Goal: Task Accomplishment & Management: Manage account settings

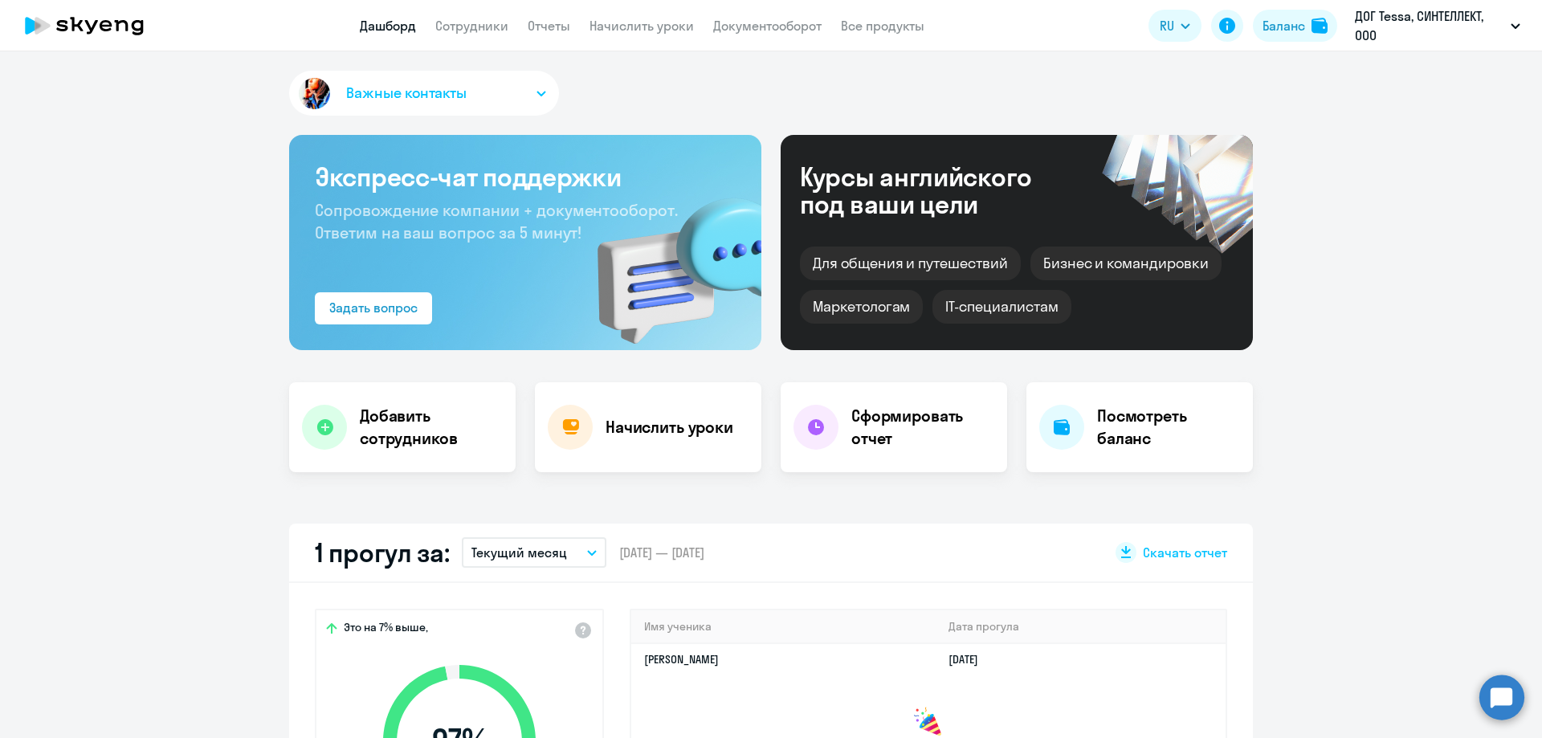
click at [755, 616] on th "Имя ученика" at bounding box center [783, 626] width 304 height 33
click at [753, 626] on th "Имя ученика" at bounding box center [783, 626] width 304 height 33
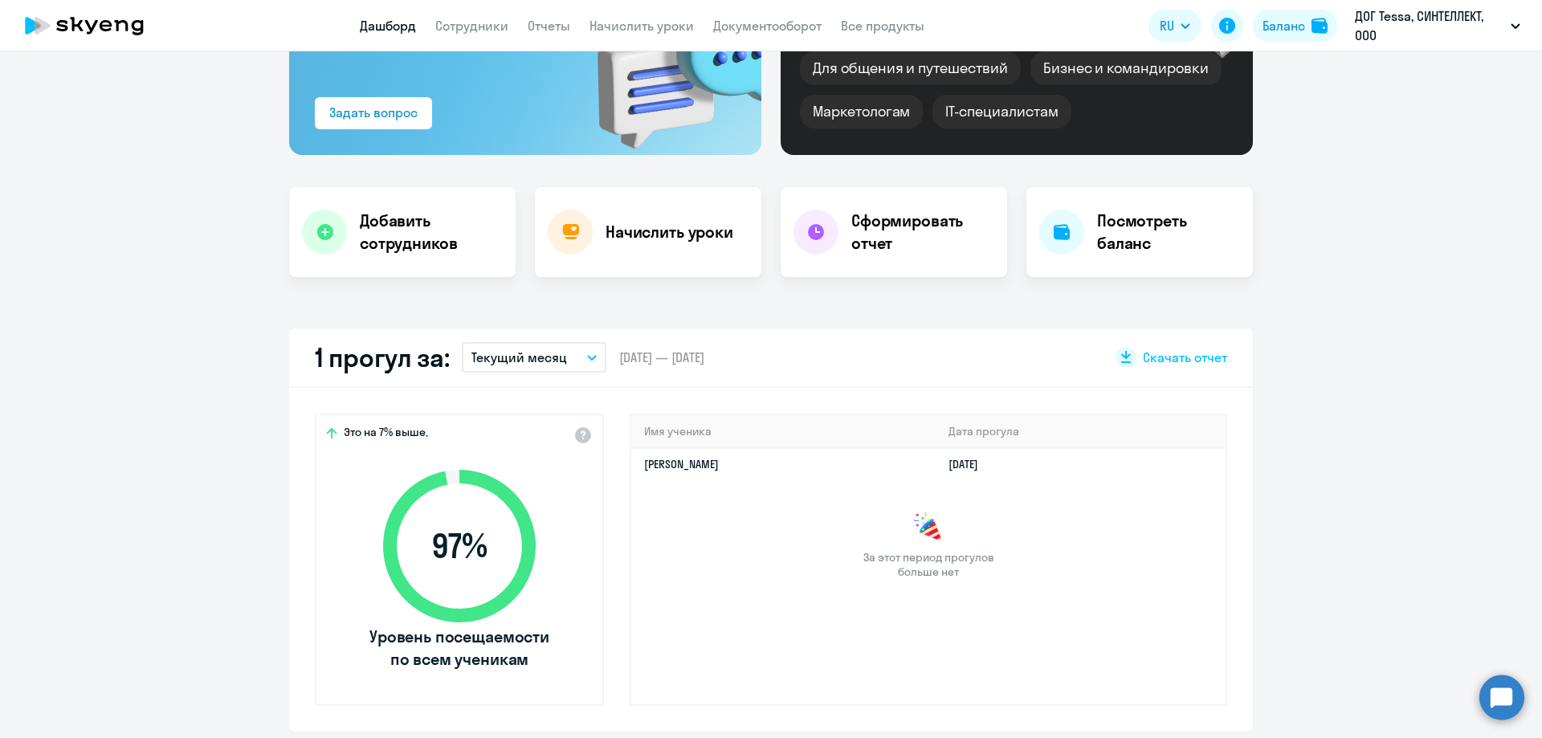
scroll to position [241, 0]
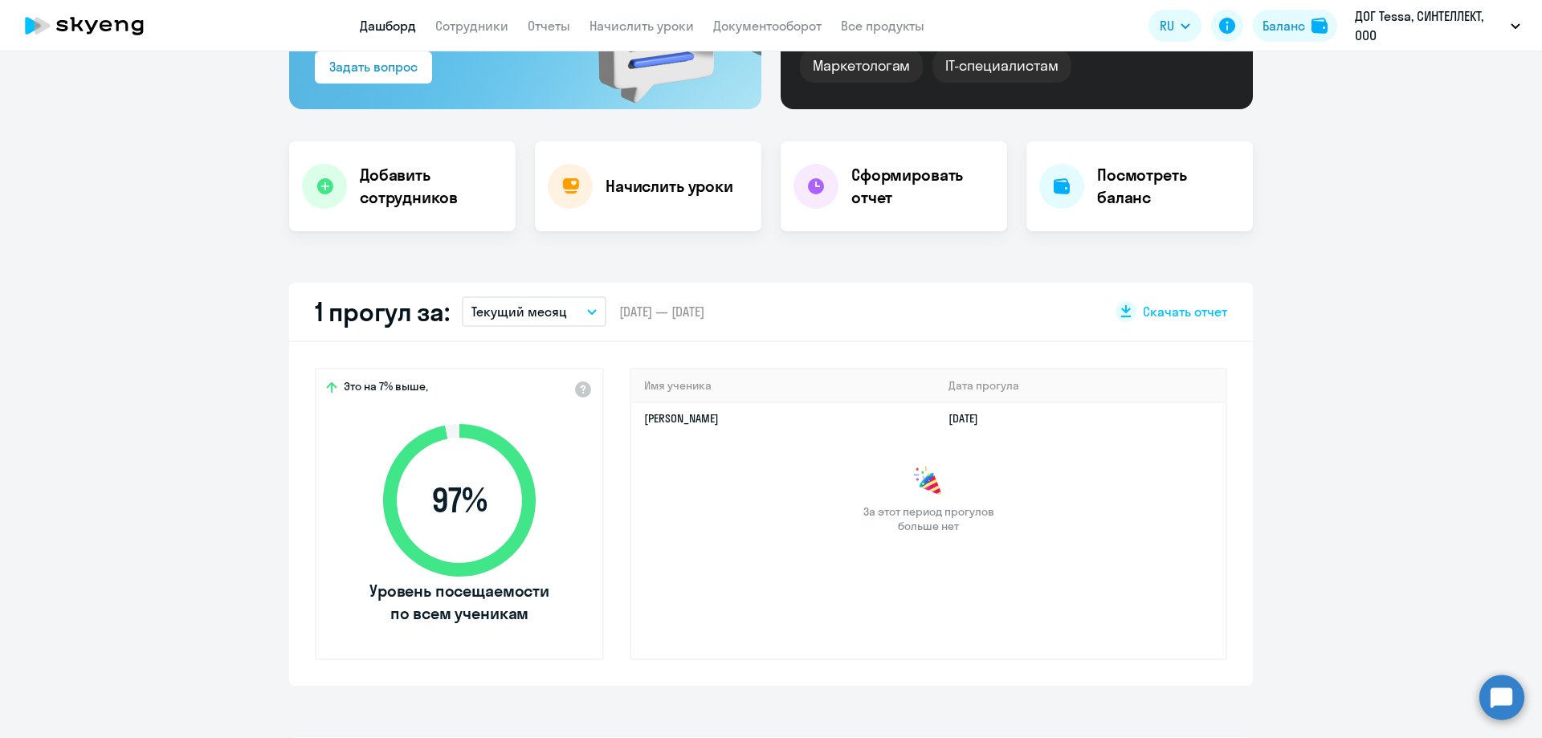
select select "30"
drag, startPoint x: 713, startPoint y: 387, endPoint x: 825, endPoint y: 484, distance: 147.5
click at [816, 484] on app-truancy-table "Имя ученика [PERSON_NAME] прогула [PERSON_NAME] [DATE] За этот период прогулов …" at bounding box center [928, 451] width 594 height 164
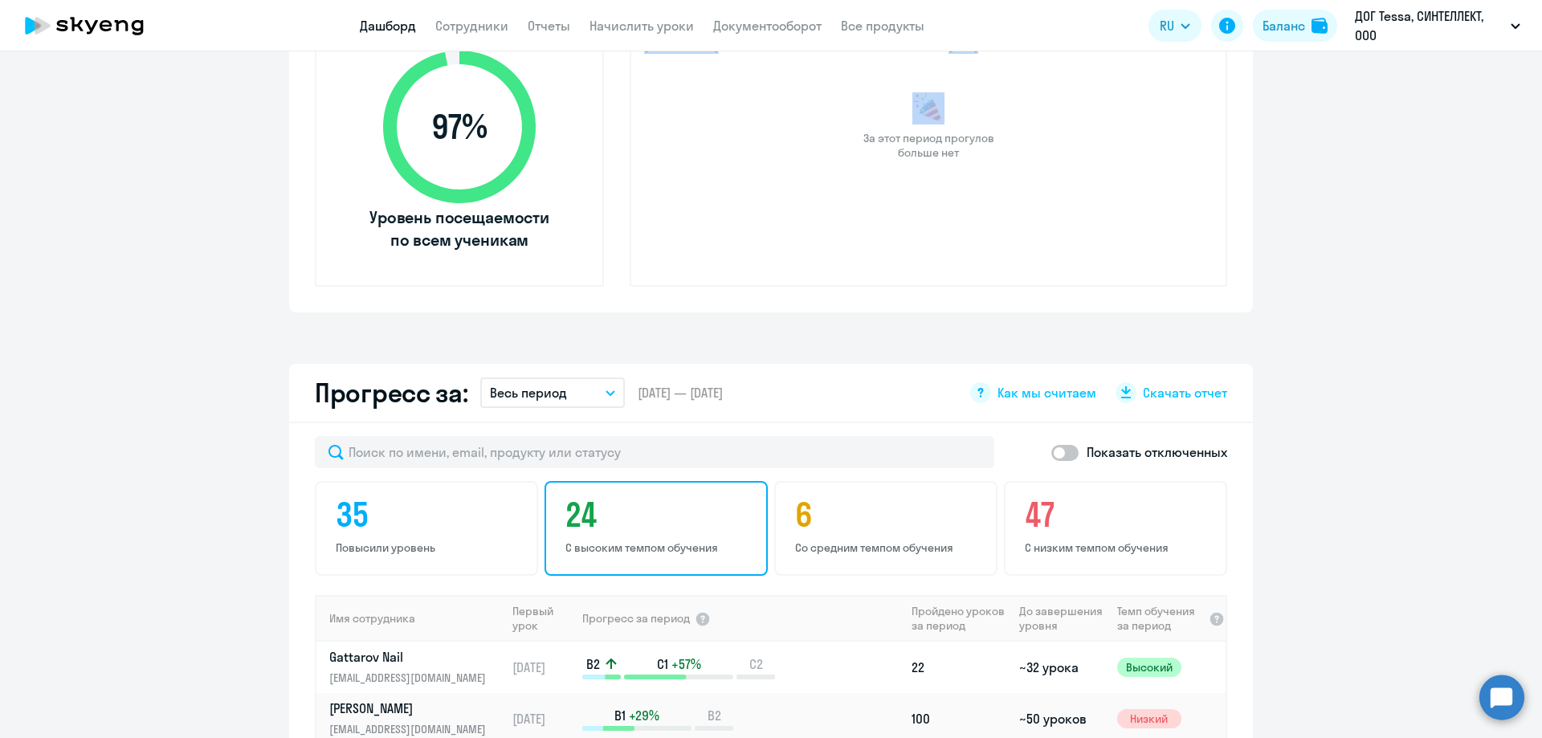
scroll to position [643, 0]
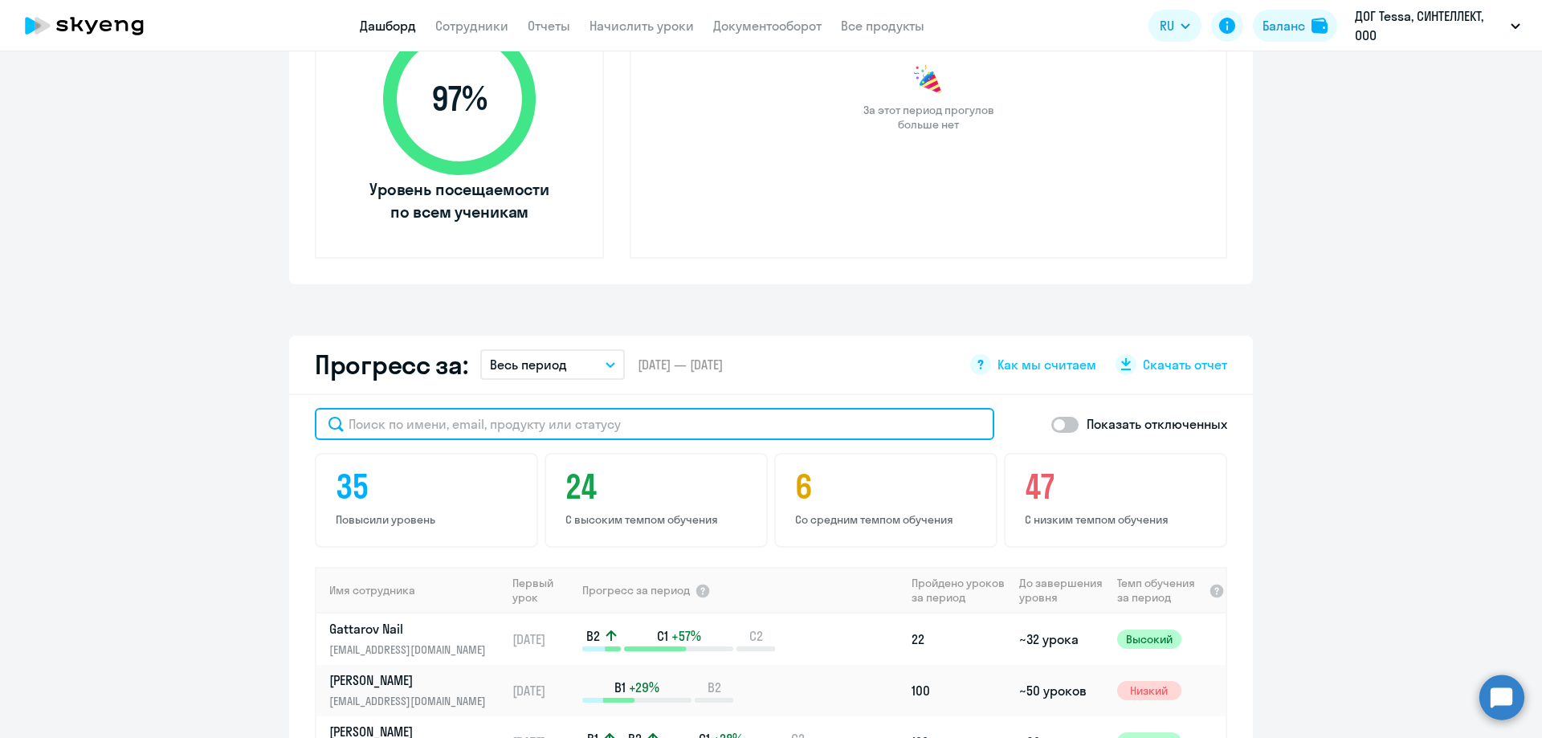
click at [641, 428] on input "text" at bounding box center [654, 424] width 679 height 32
paste input "[PERSON_NAME]."
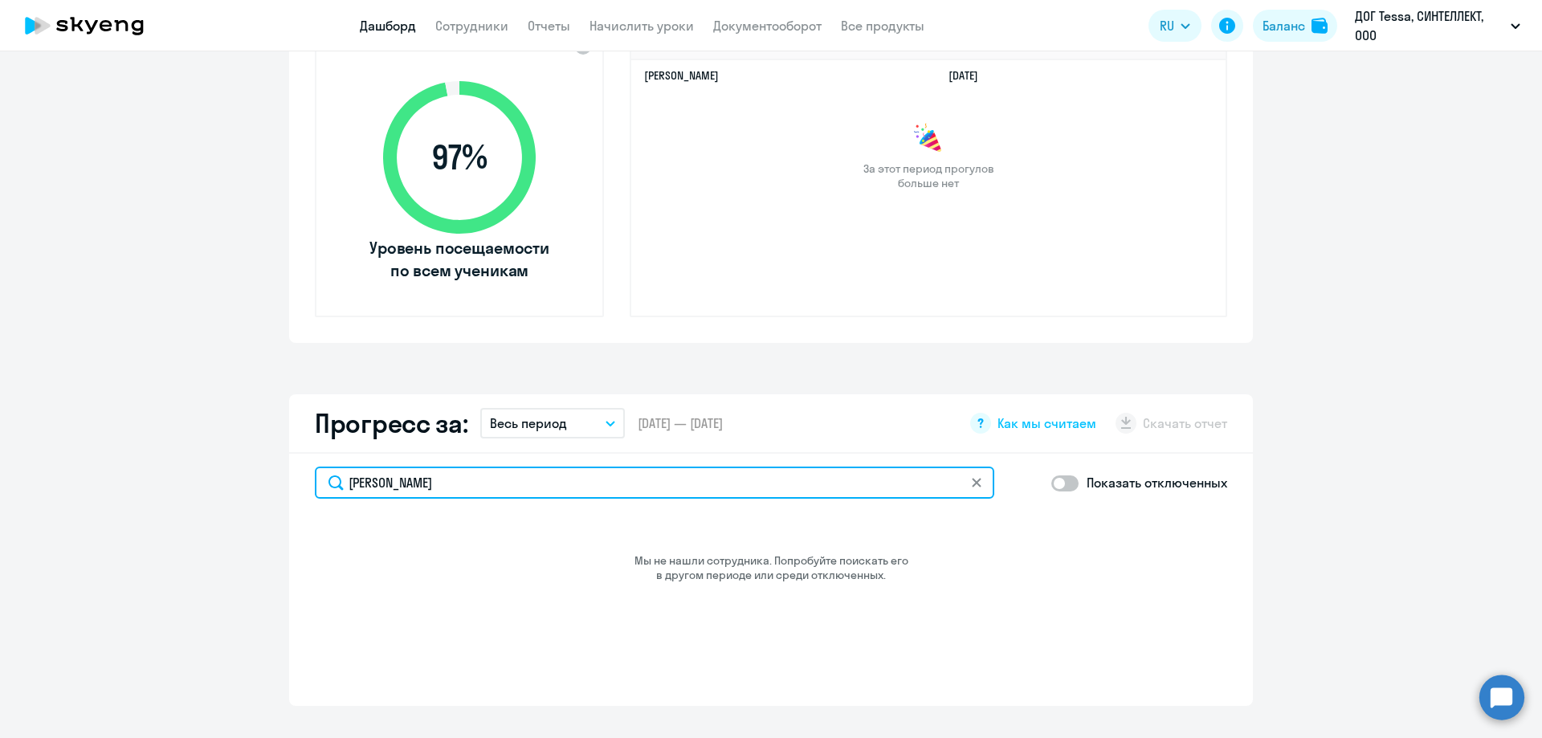
scroll to position [584, 0]
type input "[PERSON_NAME]"
click at [488, 27] on link "Сотрудники" at bounding box center [471, 26] width 73 height 16
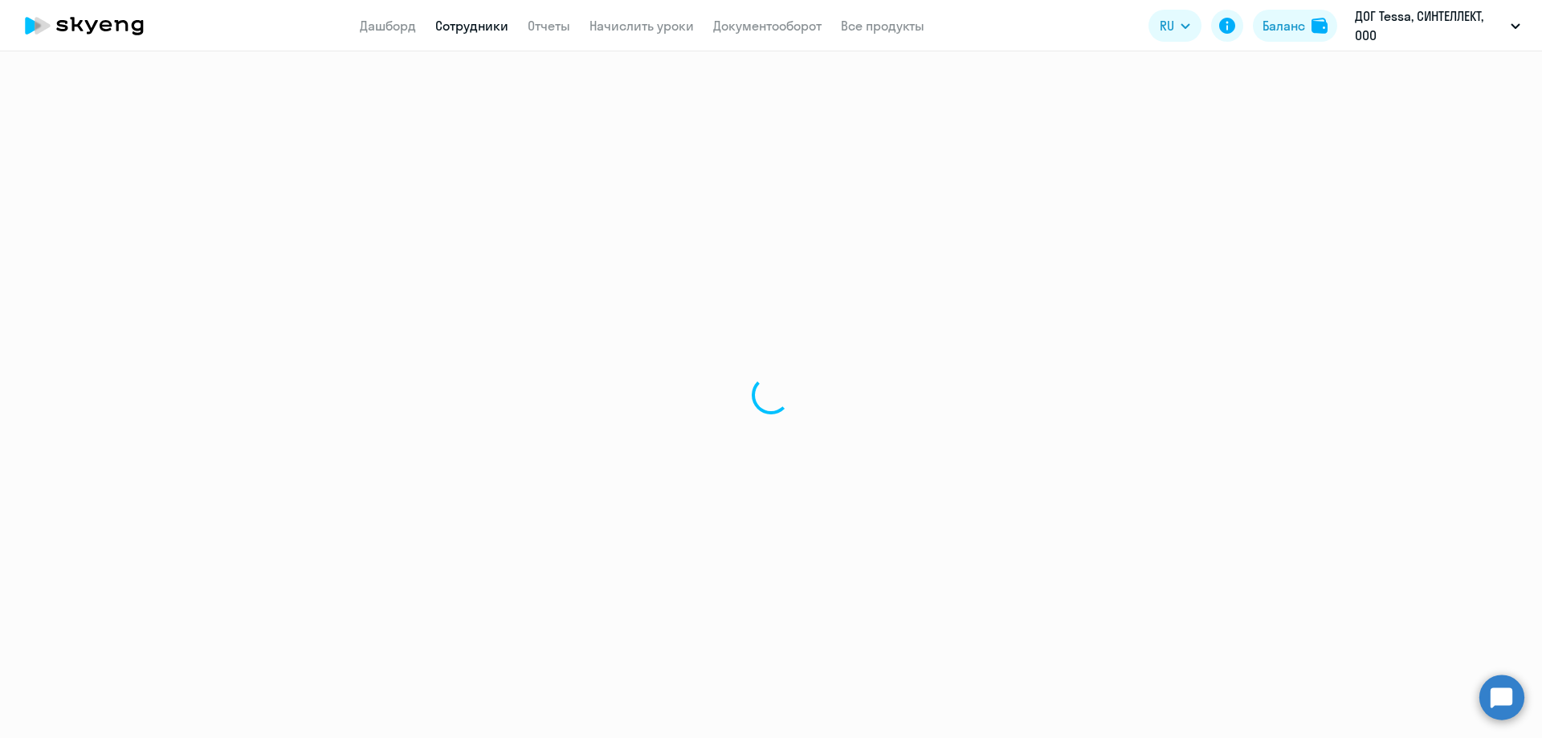
select select "30"
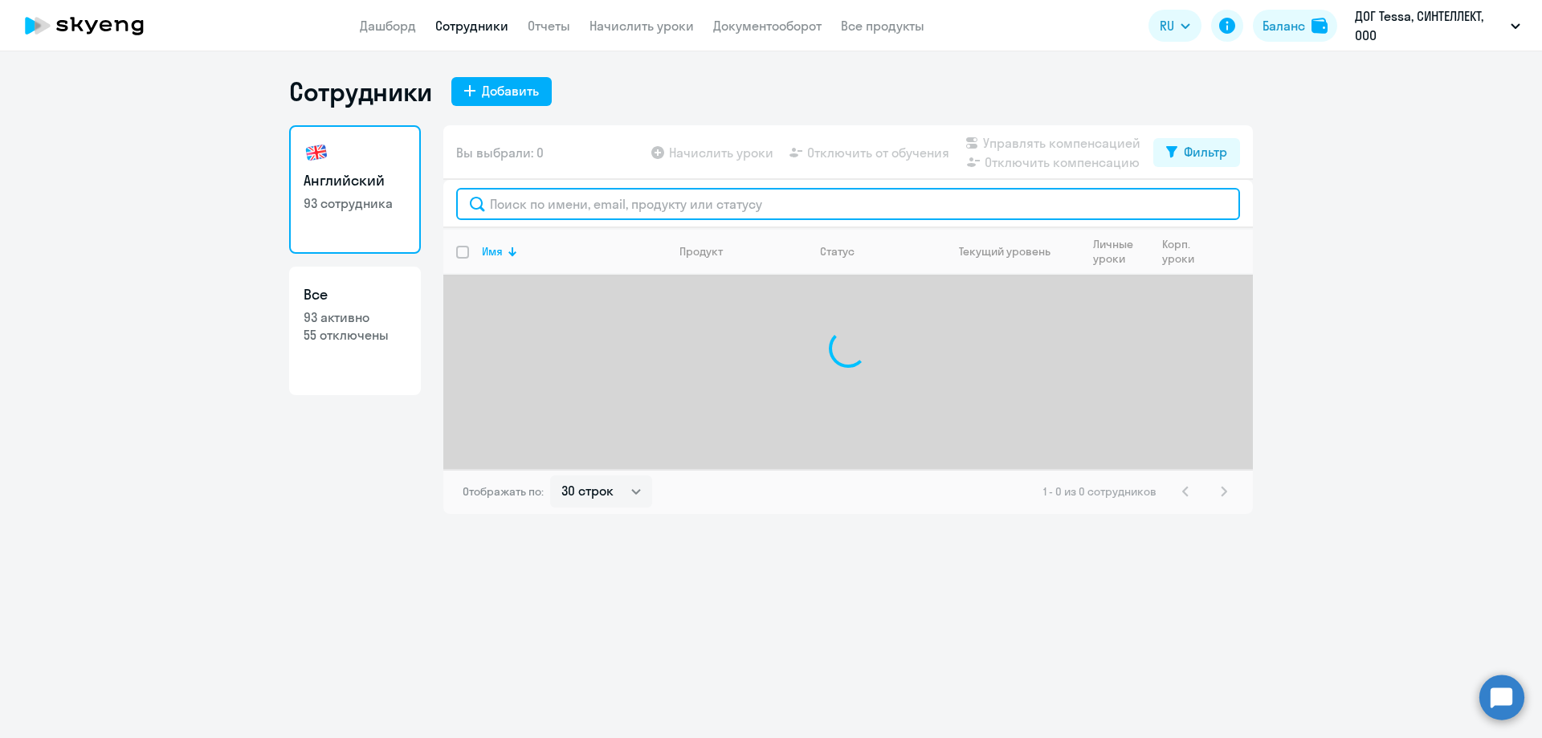
click at [535, 198] on input "text" at bounding box center [848, 204] width 784 height 32
paste input "[PERSON_NAME]."
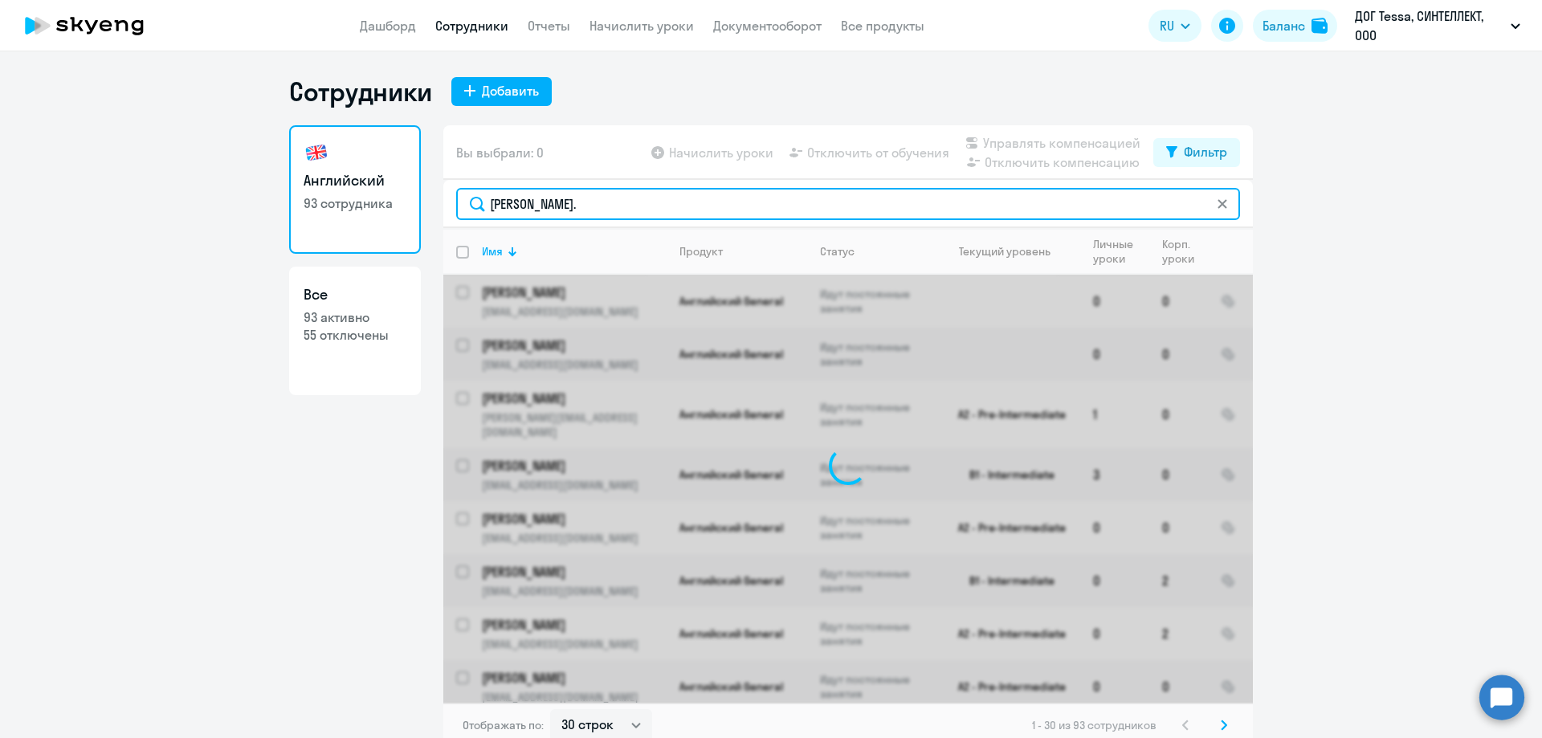
drag, startPoint x: 678, startPoint y: 206, endPoint x: 537, endPoint y: 202, distance: 140.6
click at [537, 202] on input "[PERSON_NAME]." at bounding box center [848, 204] width 784 height 32
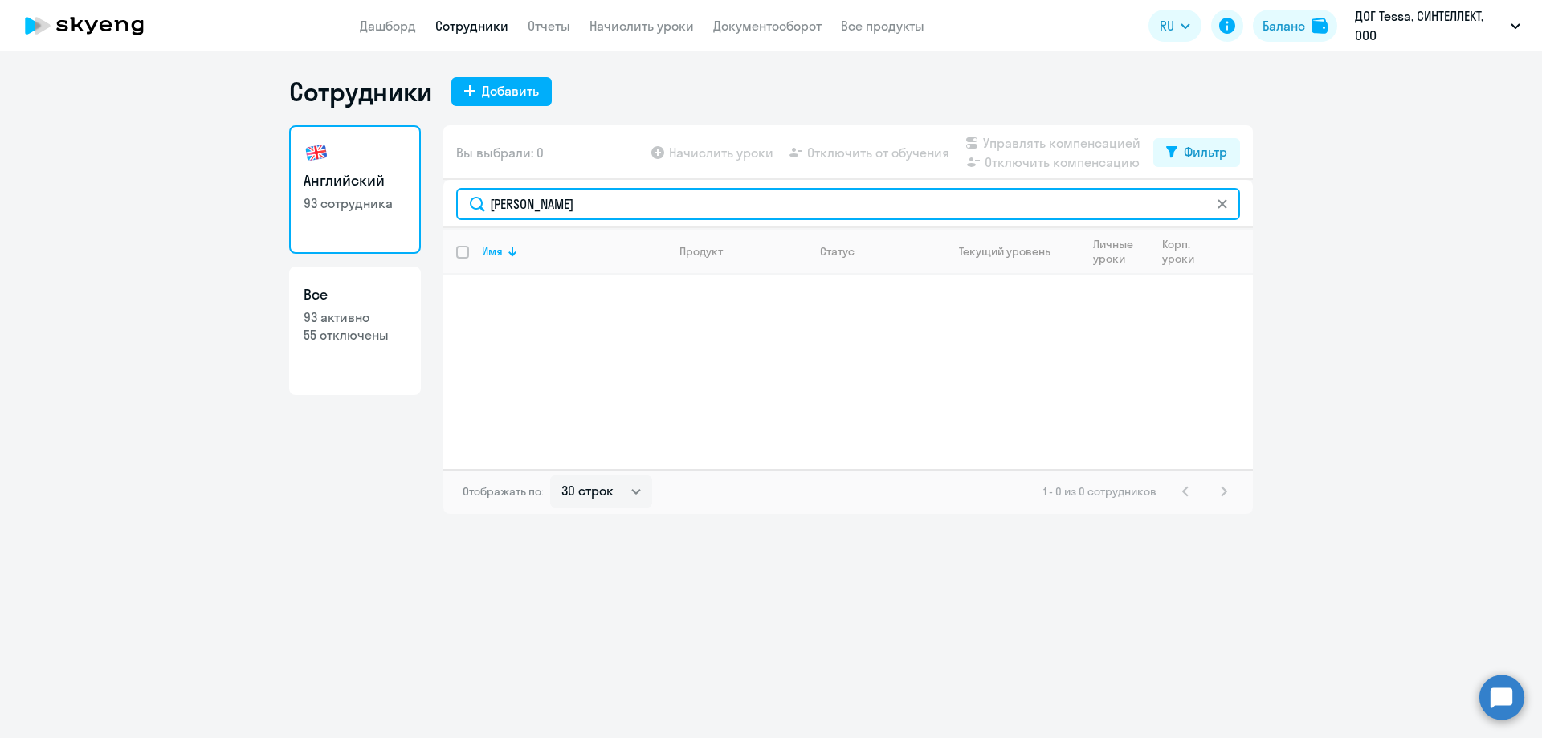
drag, startPoint x: 582, startPoint y: 202, endPoint x: 435, endPoint y: 206, distance: 146.3
click at [435, 206] on div "Английский 93 сотрудника Все 93 активно 55 отключены Вы выбрали: 0 Начислить ур…" at bounding box center [771, 319] width 964 height 389
type input "[PERSON_NAME]"
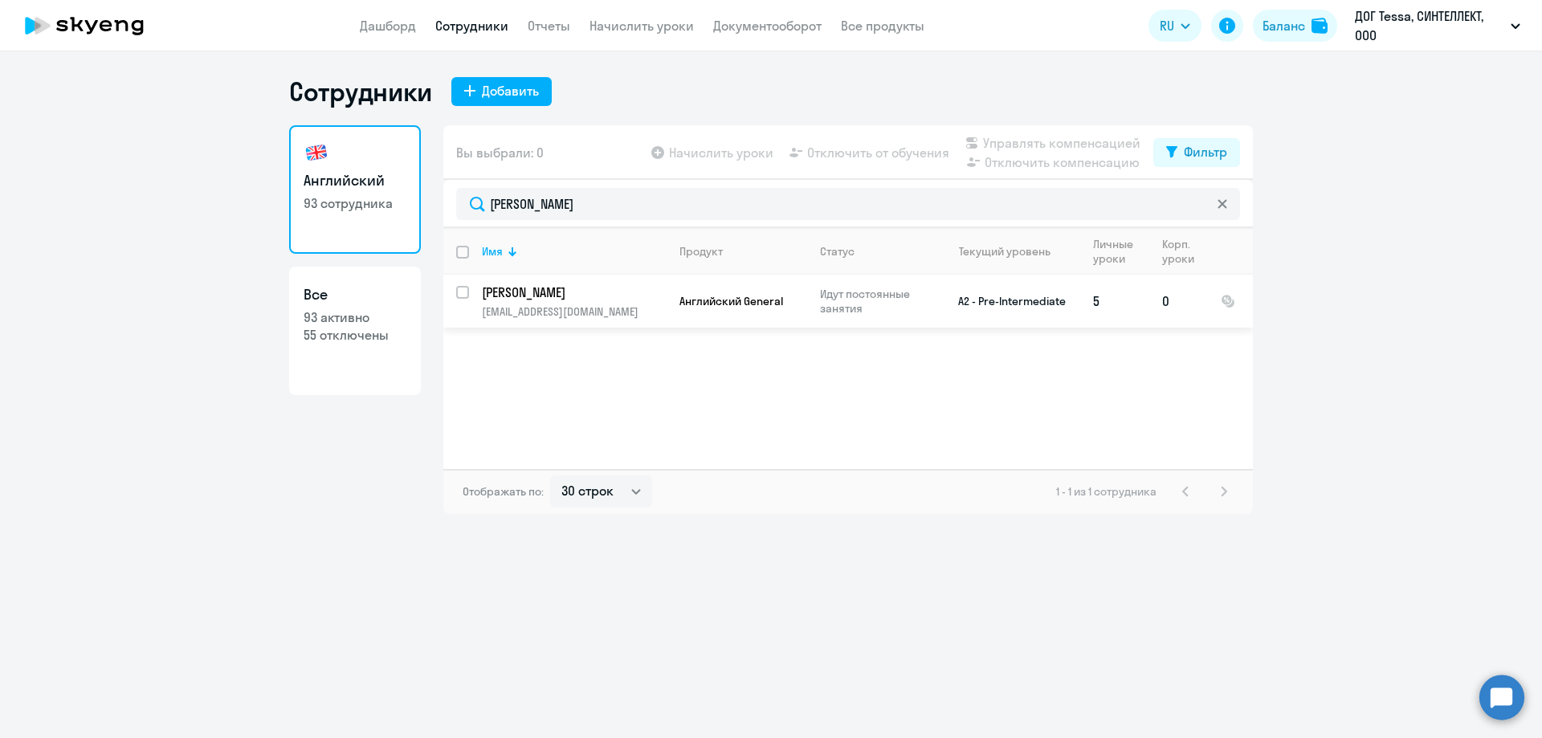
click at [1075, 313] on td "A2 - Pre-Intermediate" at bounding box center [1005, 301] width 149 height 53
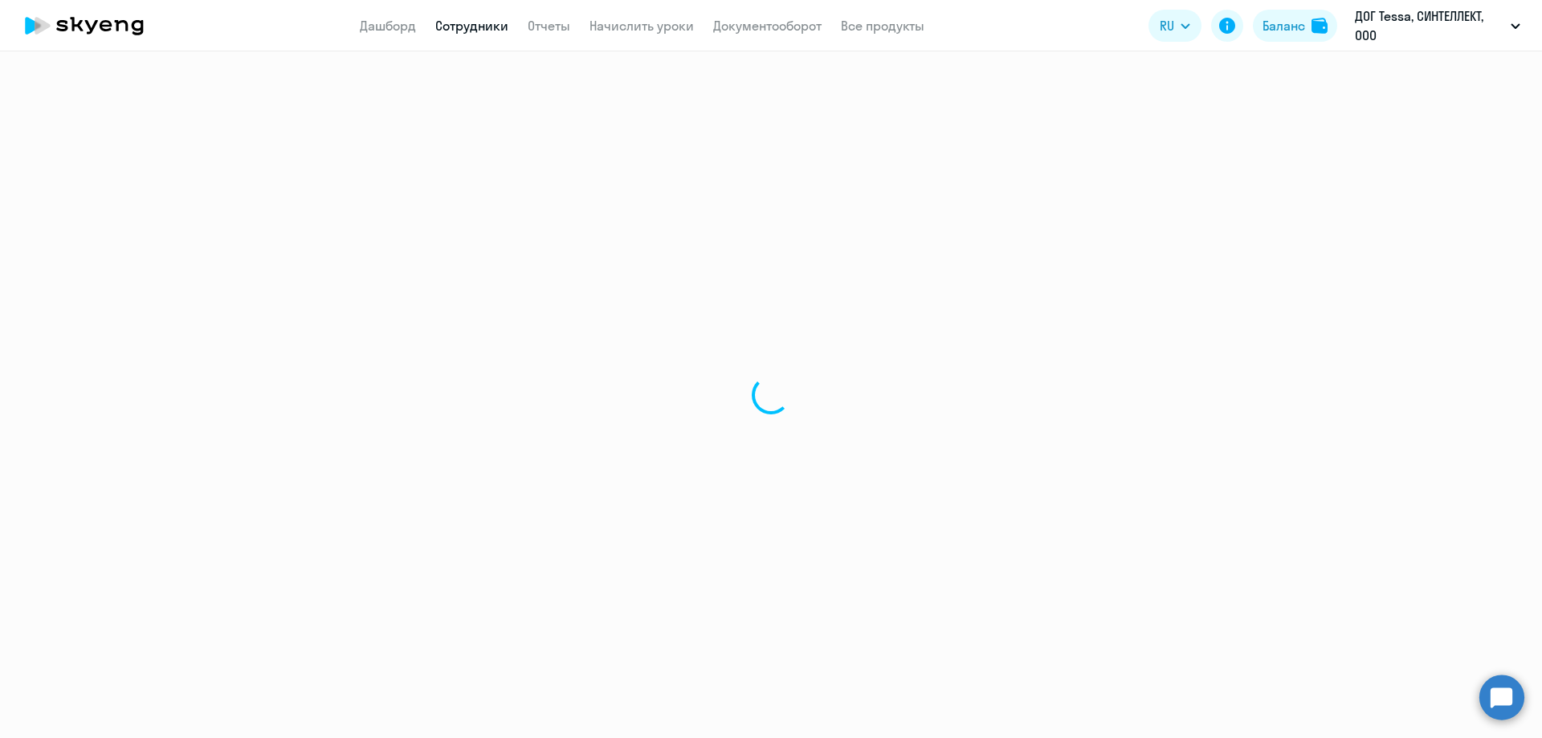
select select "english"
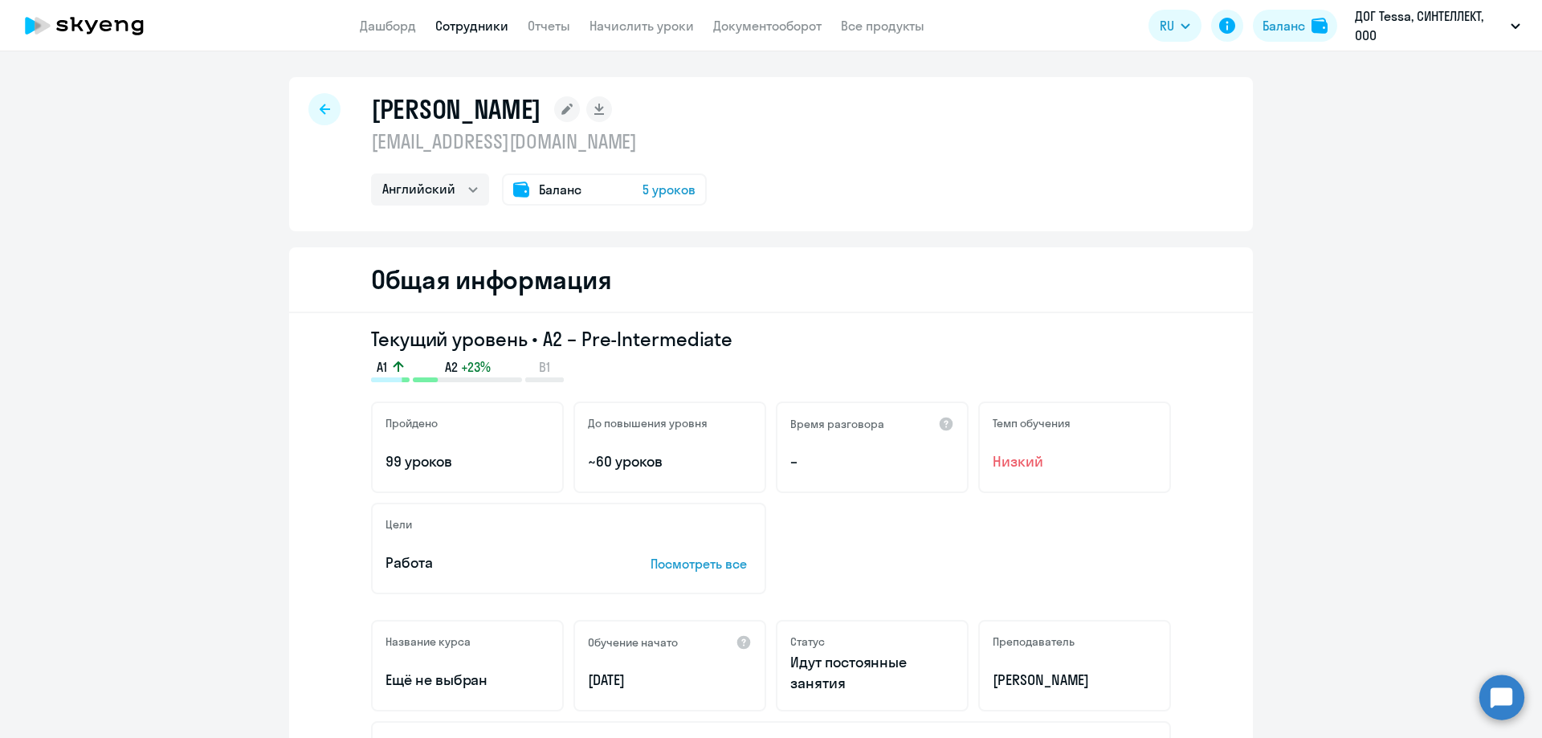
click at [327, 111] on div at bounding box center [324, 109] width 32 height 32
select select "30"
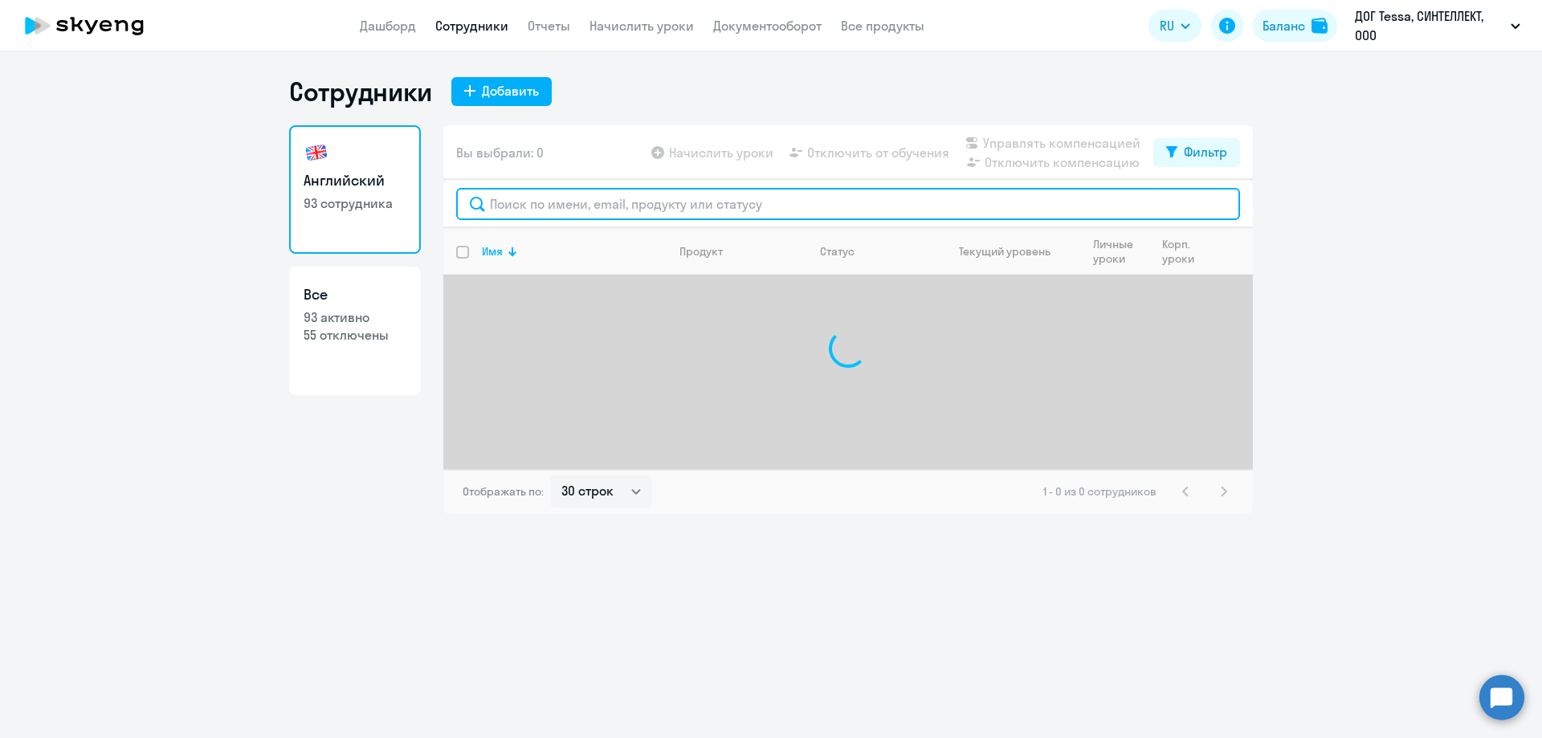
click at [577, 202] on input "text" at bounding box center [848, 204] width 784 height 32
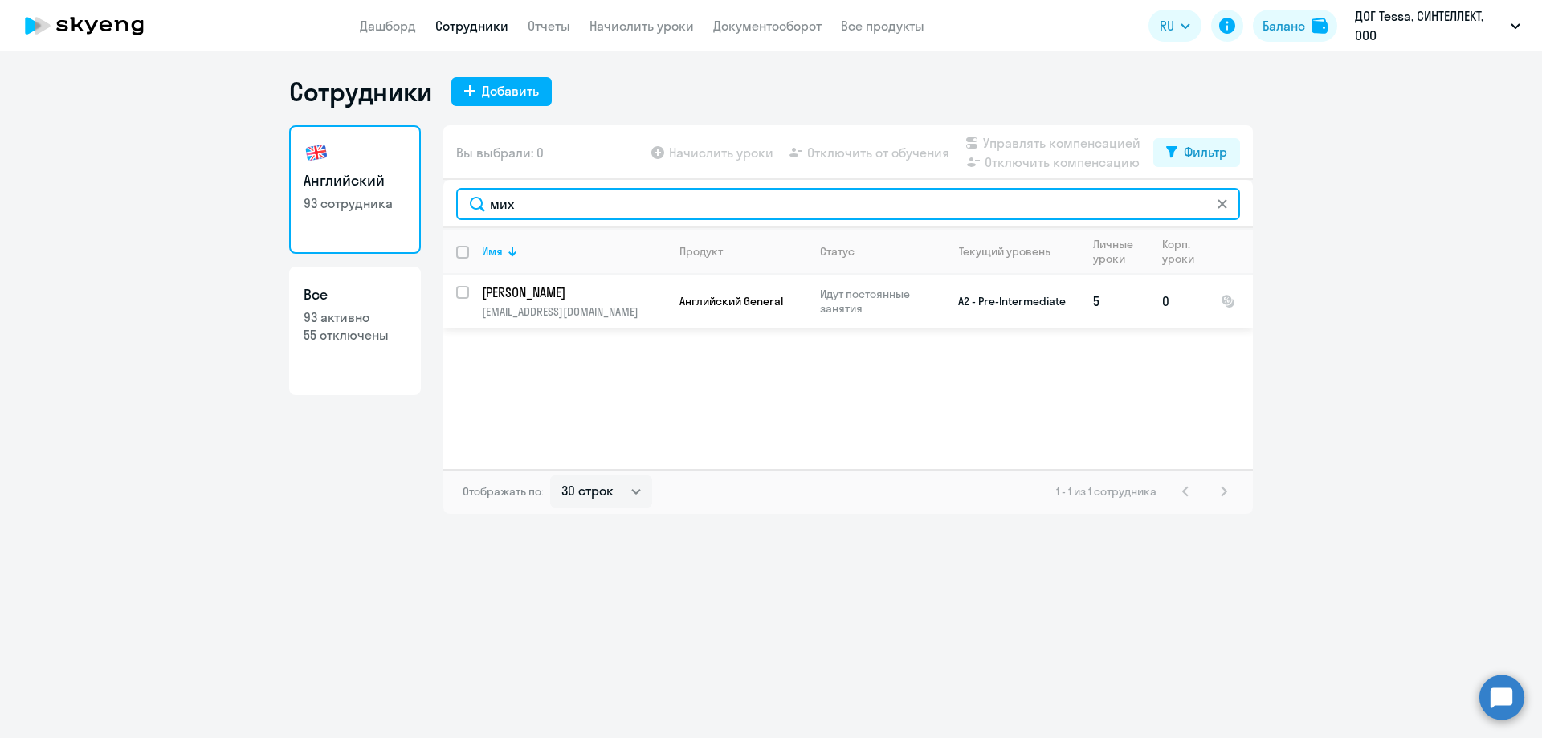
type input "мих"
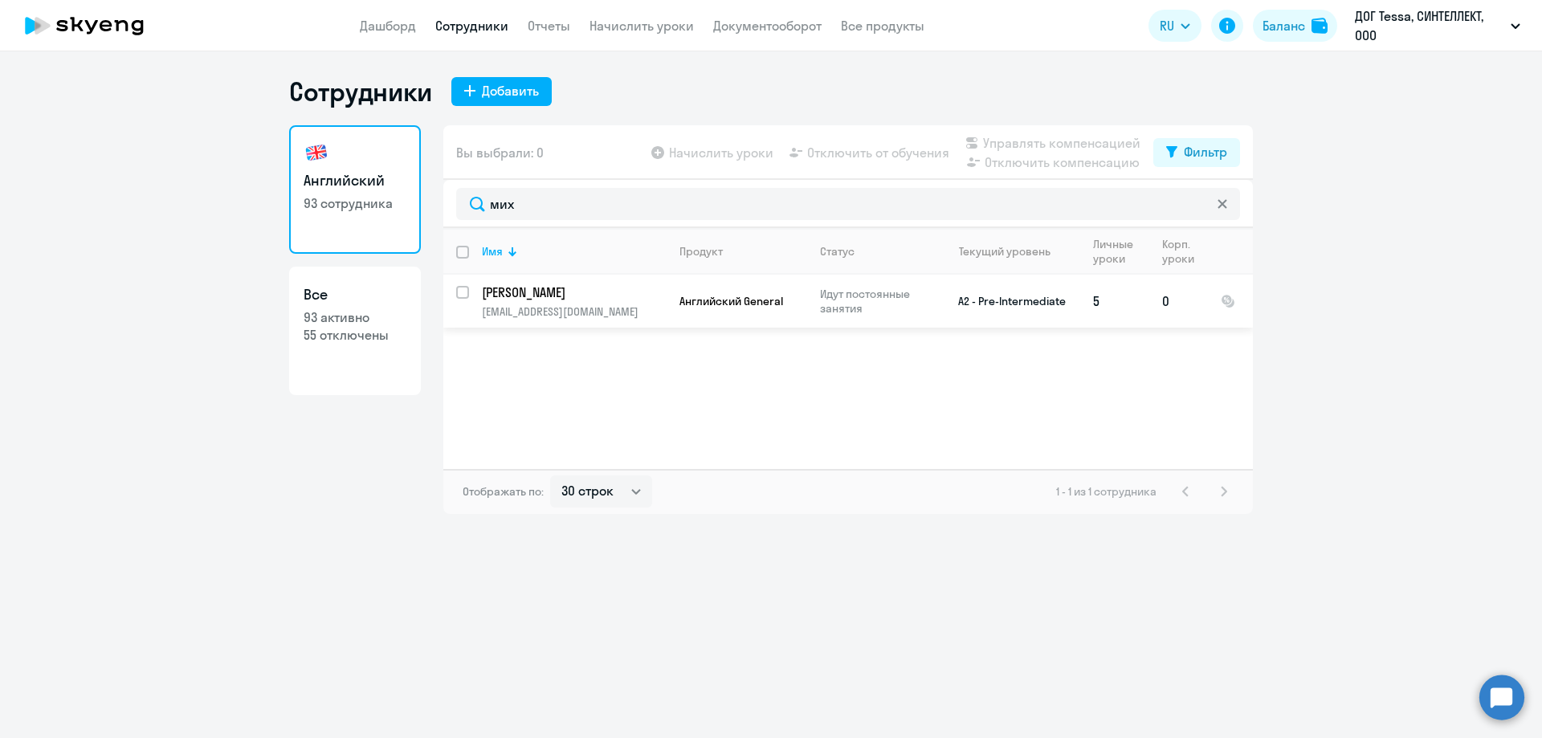
click at [569, 294] on p "[PERSON_NAME]" at bounding box center [573, 293] width 182 height 18
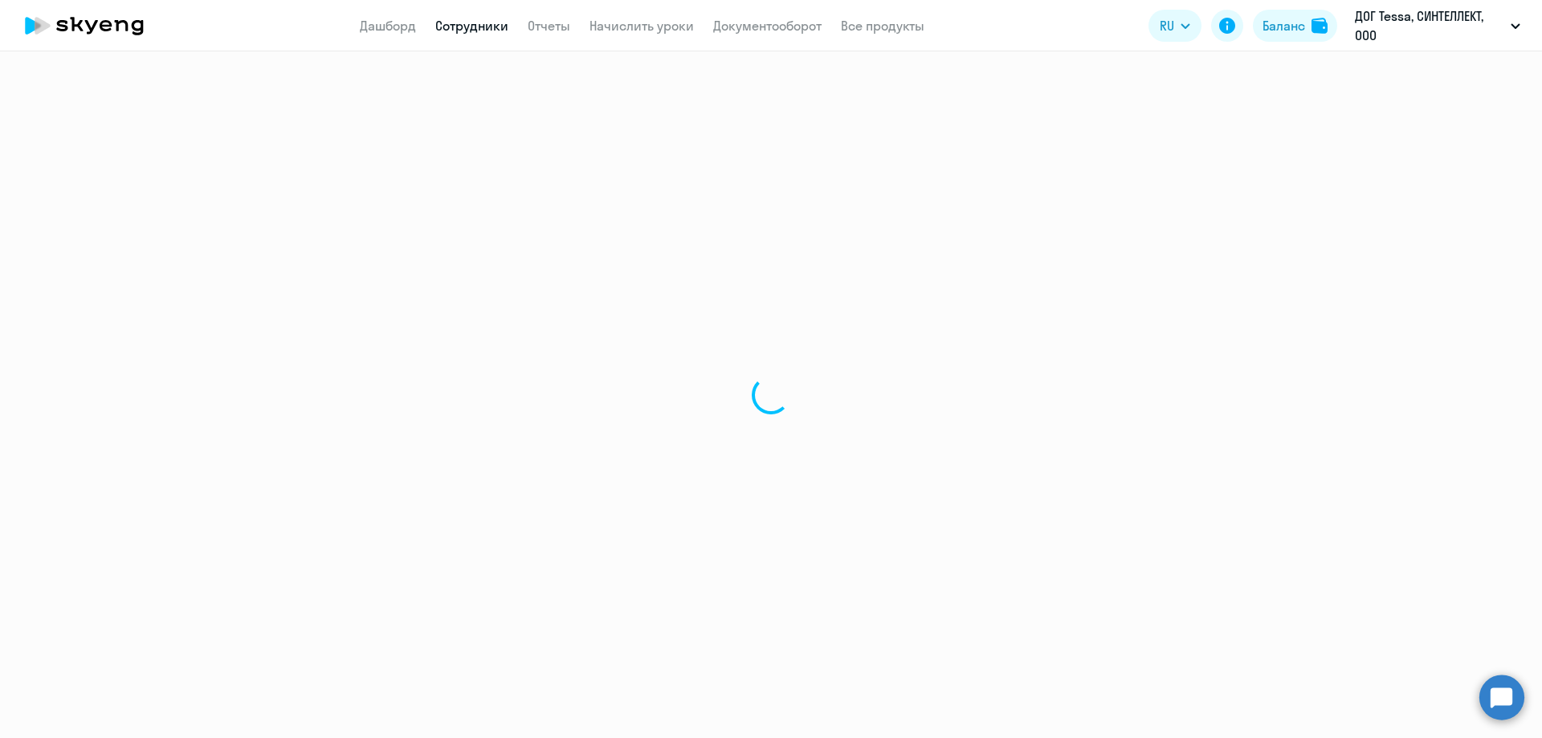
select select "english"
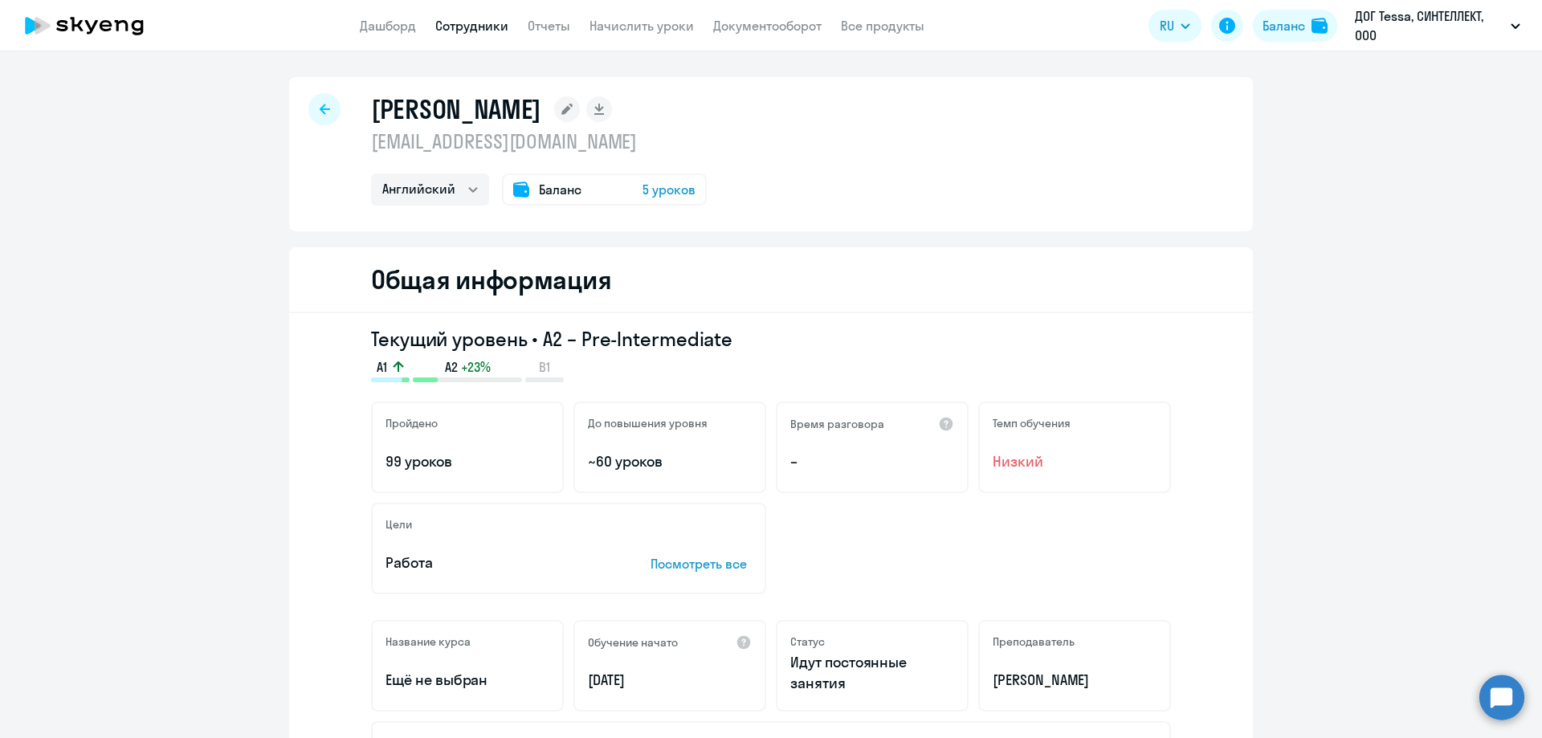
click at [485, 27] on link "Сотрудники" at bounding box center [471, 26] width 73 height 16
select select "30"
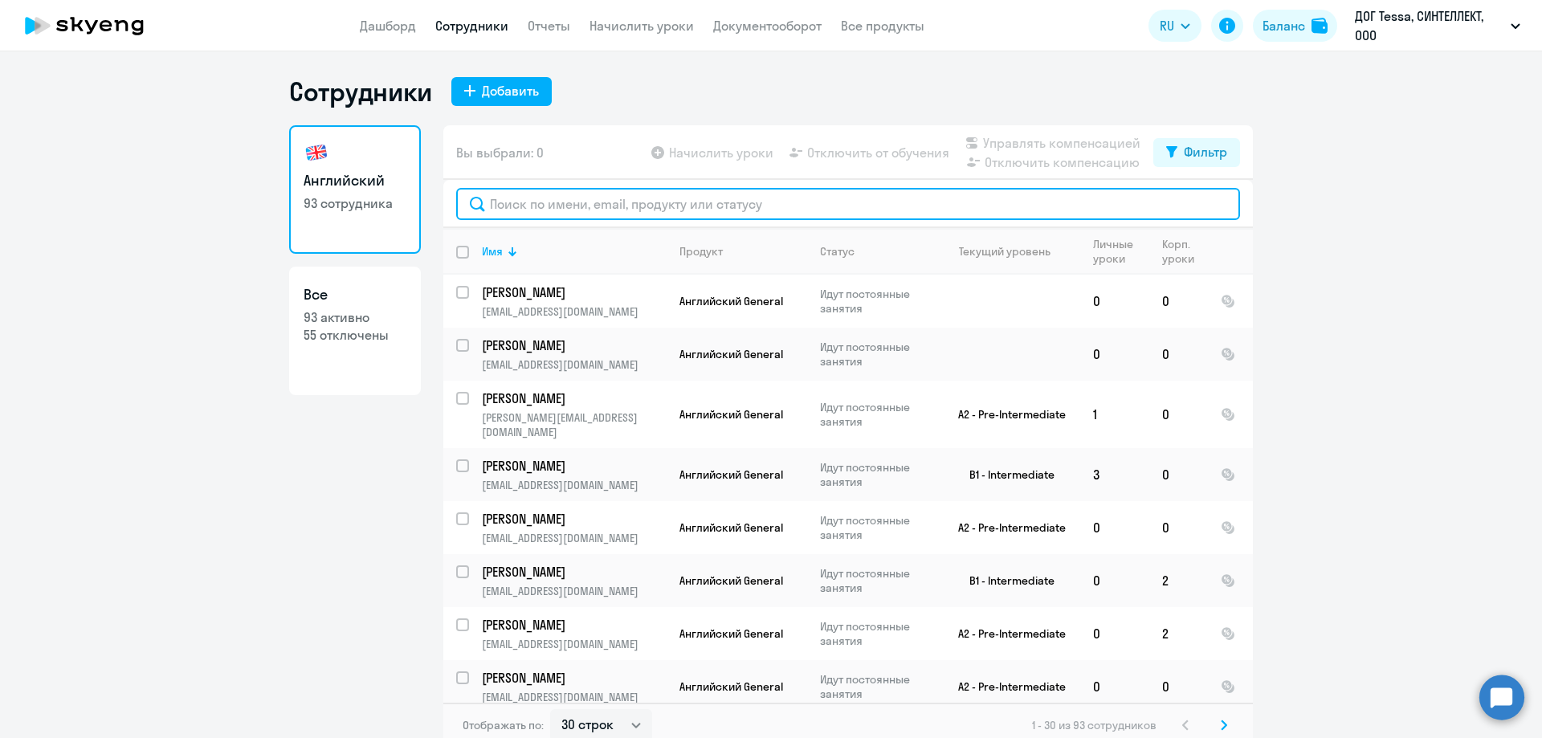
click at [524, 207] on input "text" at bounding box center [848, 204] width 784 height 32
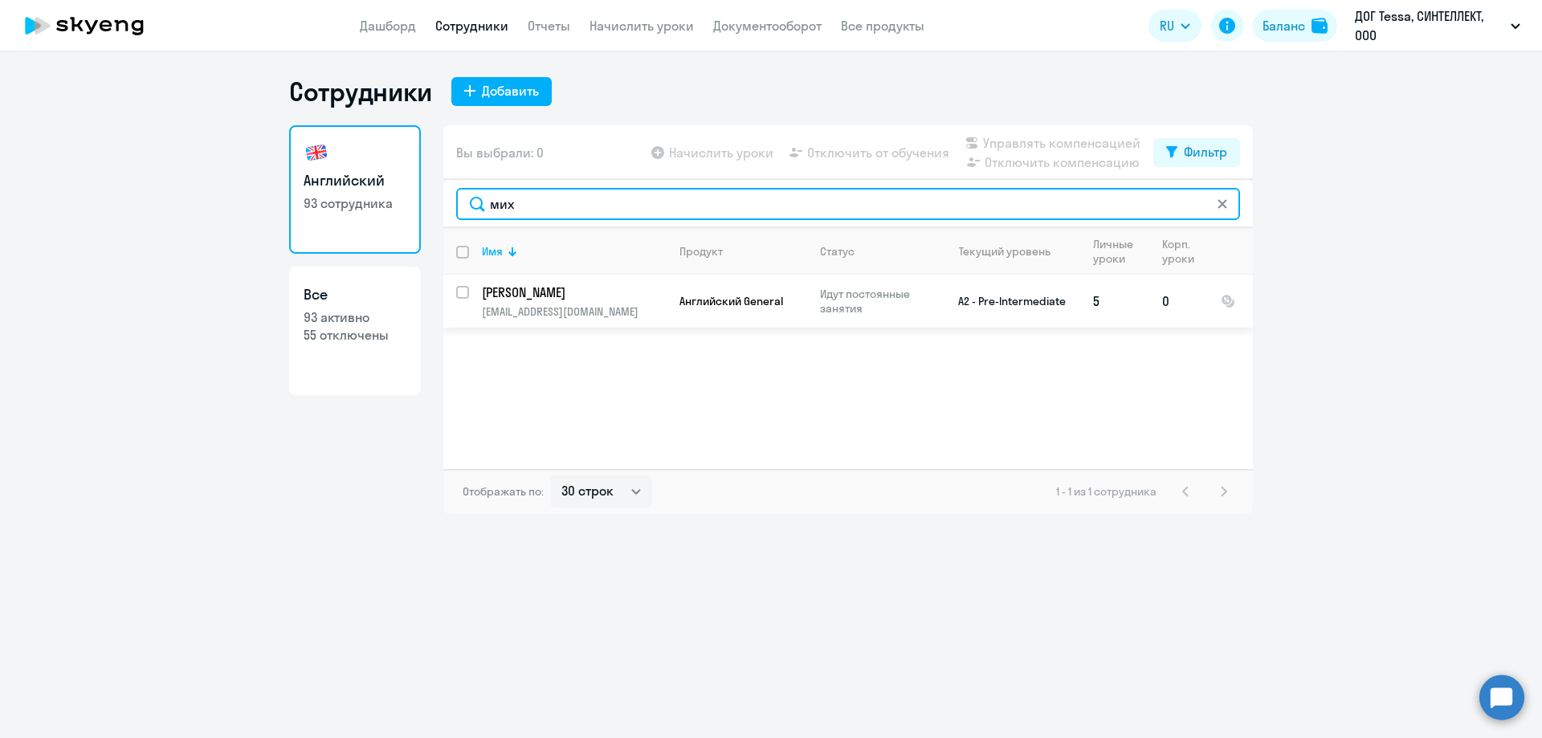
type input "мих"
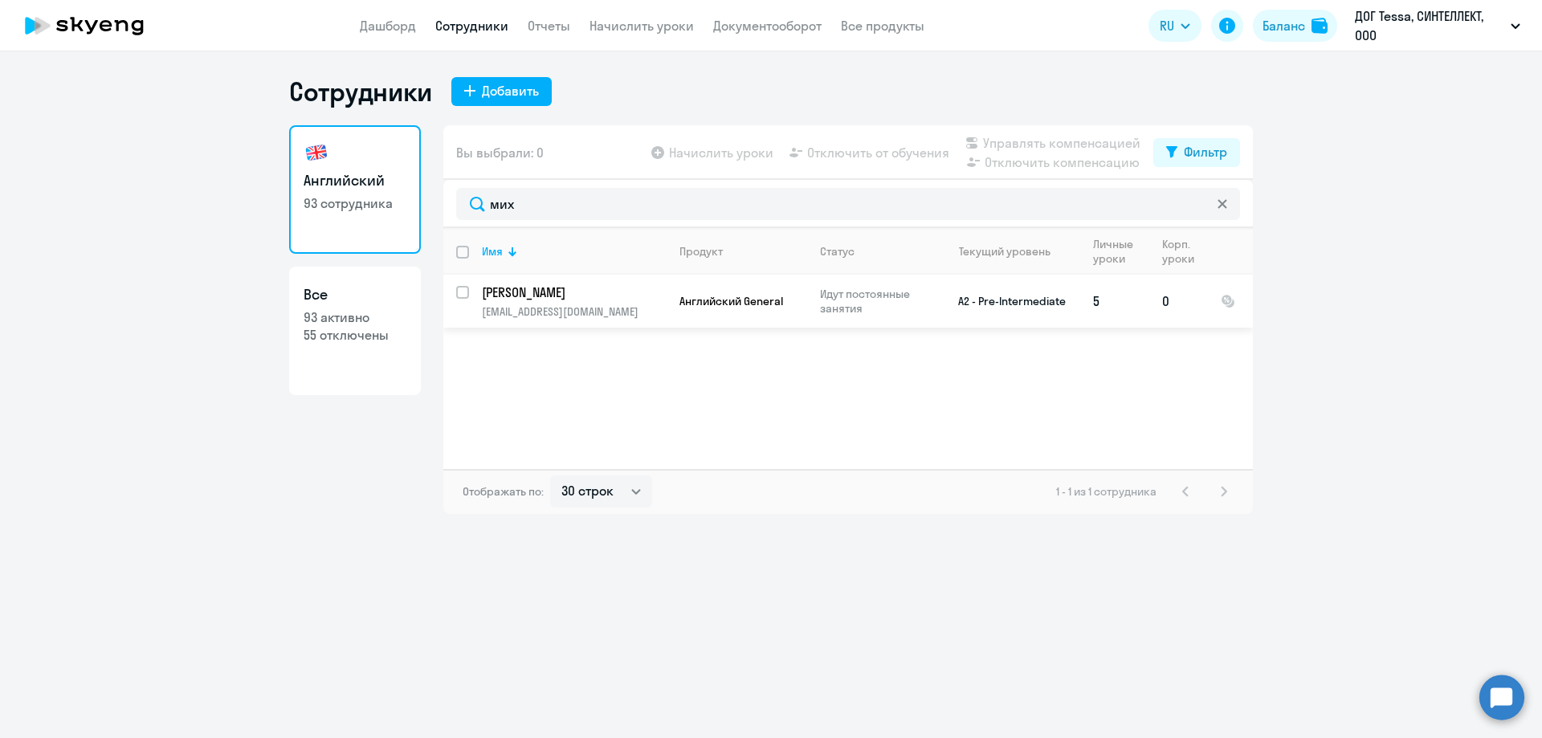
click at [464, 286] on input "select row 6965523" at bounding box center [472, 302] width 32 height 32
checkbox input "true"
click at [1048, 163] on span "Отключить компенсацию" at bounding box center [1062, 162] width 155 height 19
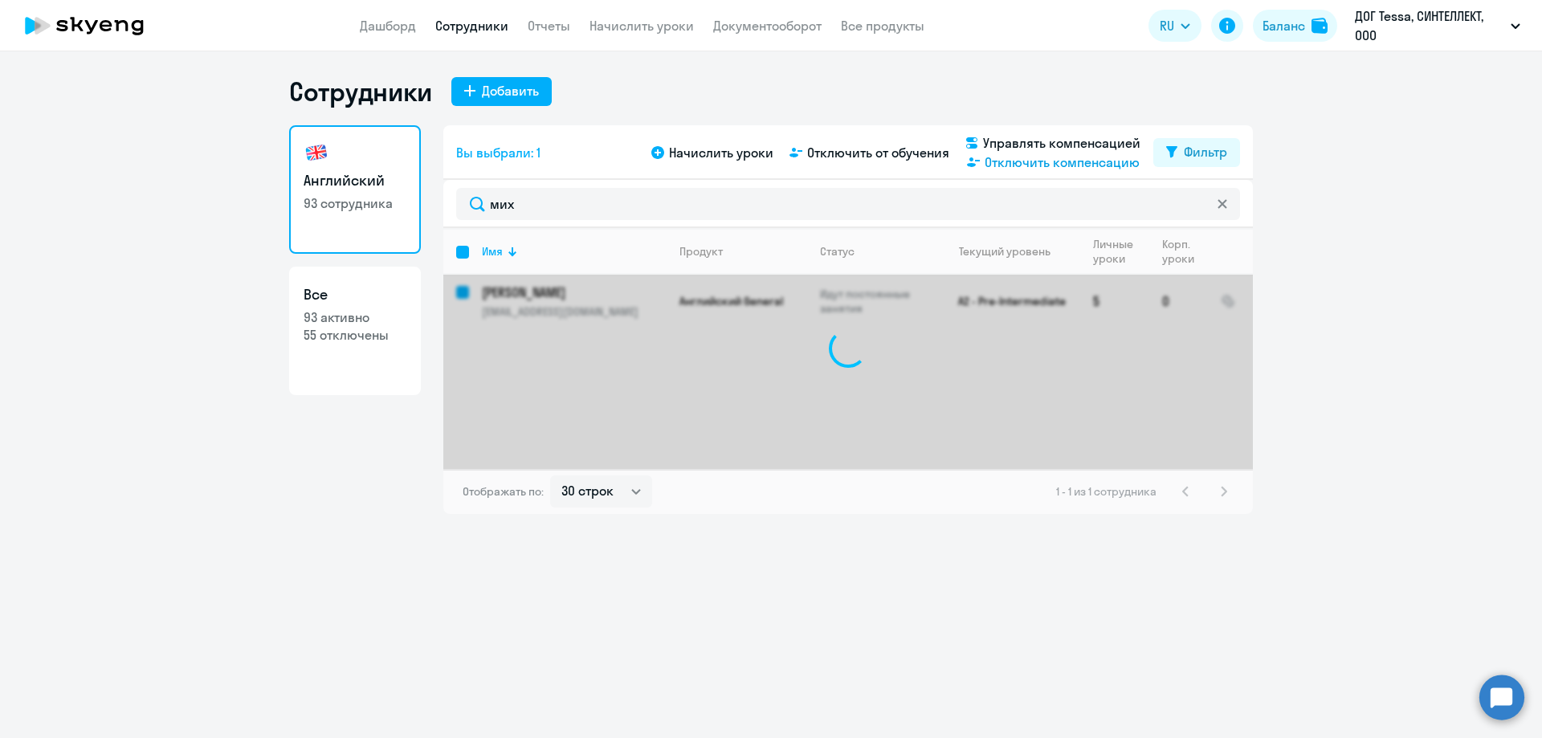
checkbox input "false"
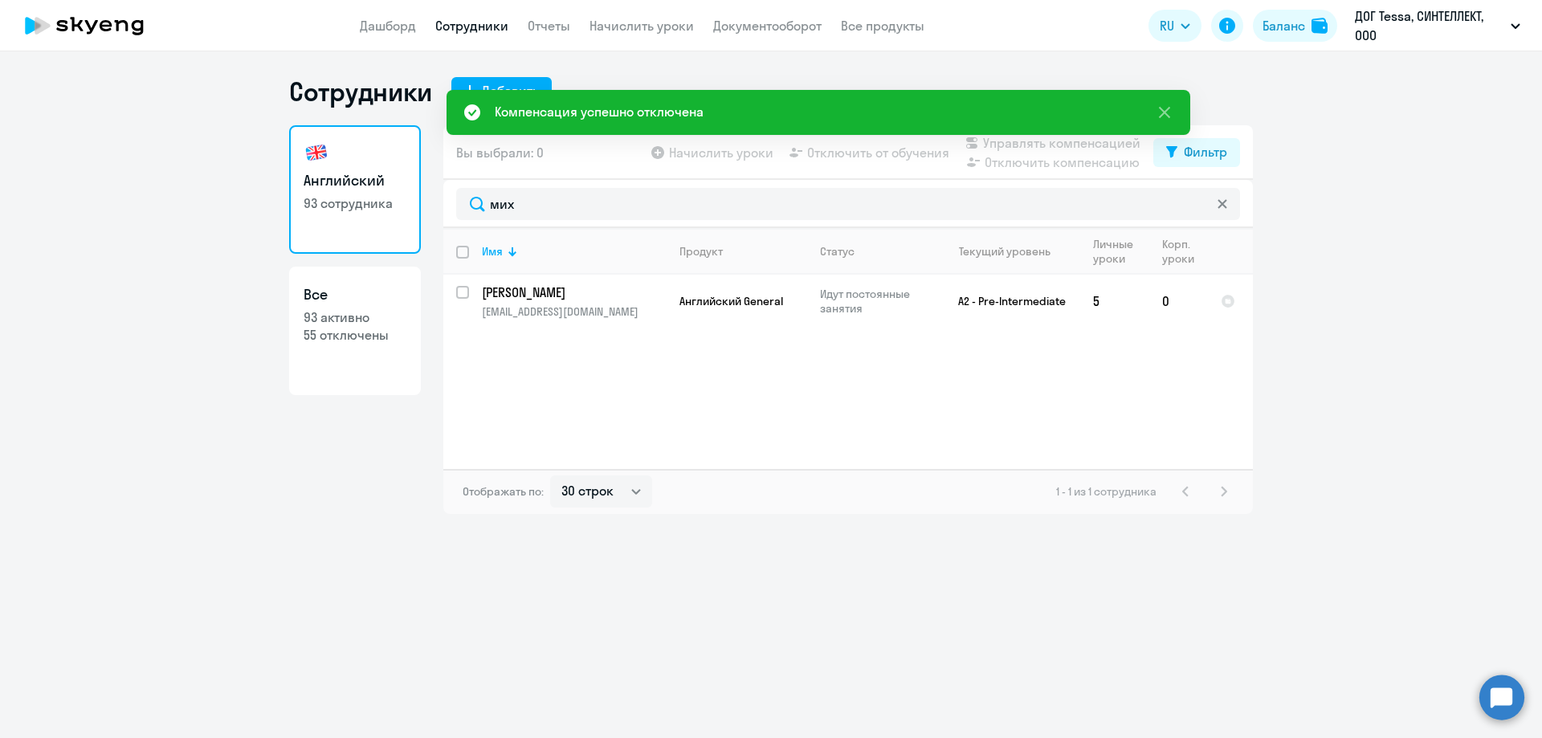
click at [1374, 204] on ng-component "Сотрудники Добавить Английский 93 сотрудника Все 93 активно 55 отключены Вы выб…" at bounding box center [771, 294] width 1542 height 439
click at [462, 291] on input "select row 6965523" at bounding box center [472, 302] width 32 height 32
checkbox input "true"
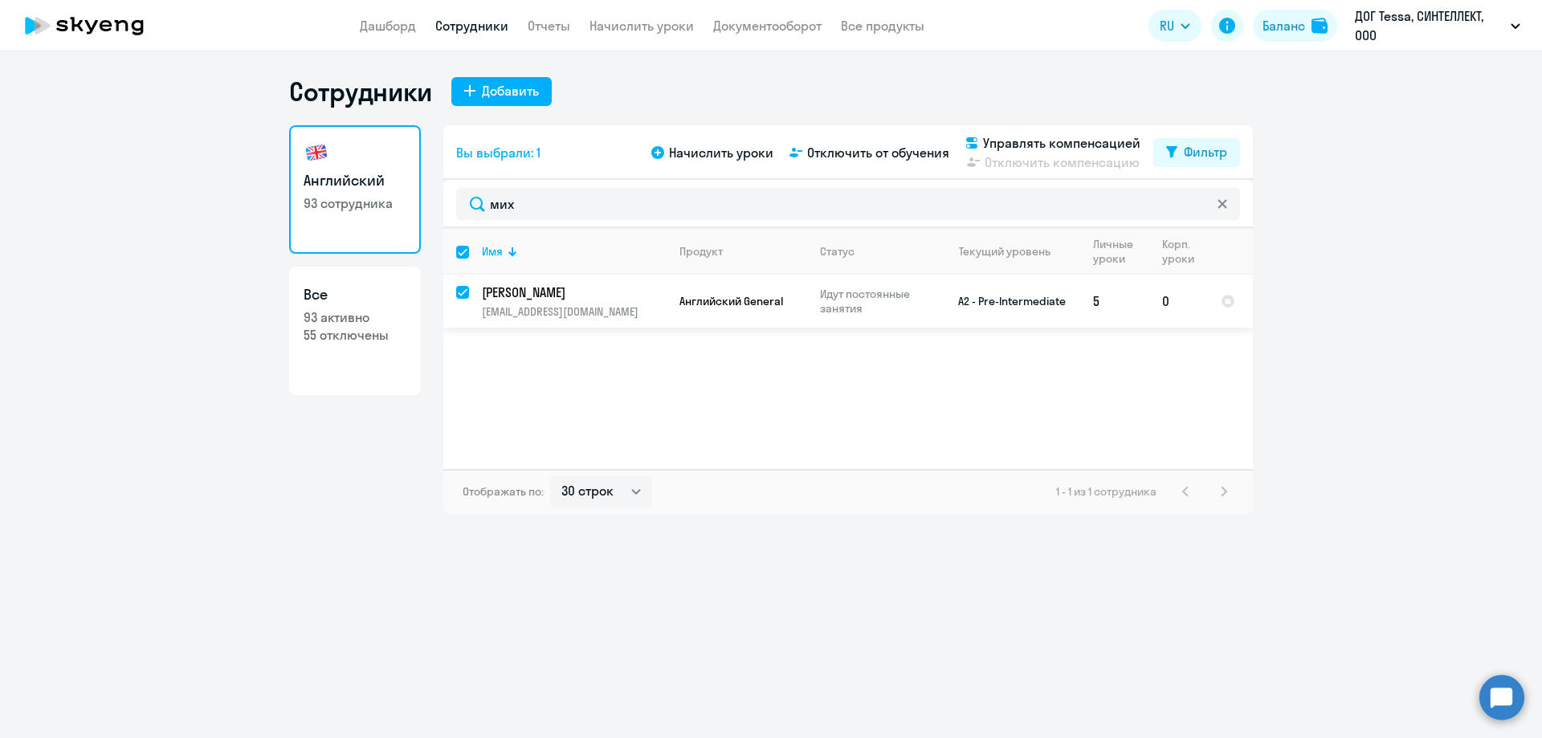
click at [883, 302] on p "Идут постоянные занятия" at bounding box center [875, 301] width 110 height 29
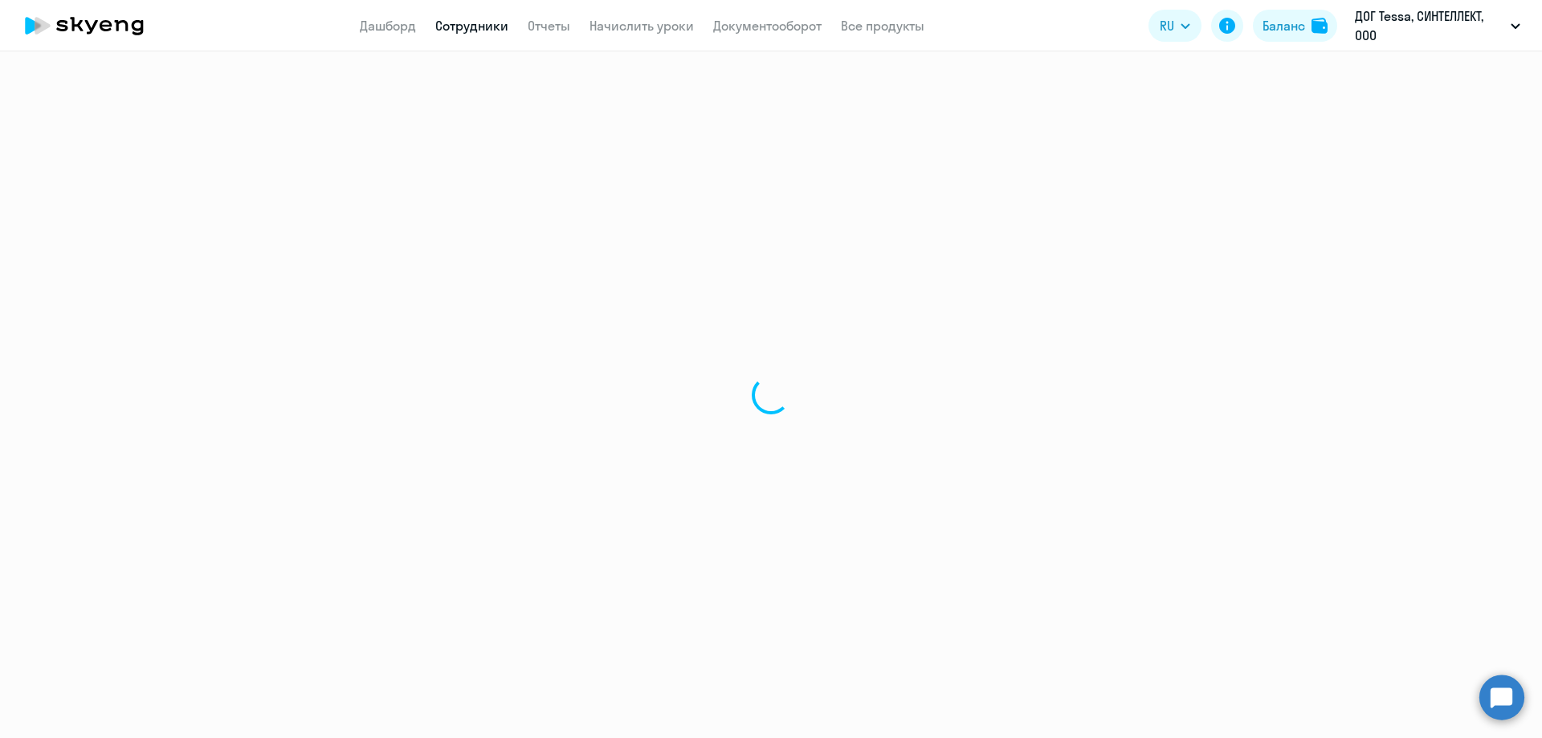
select select "english"
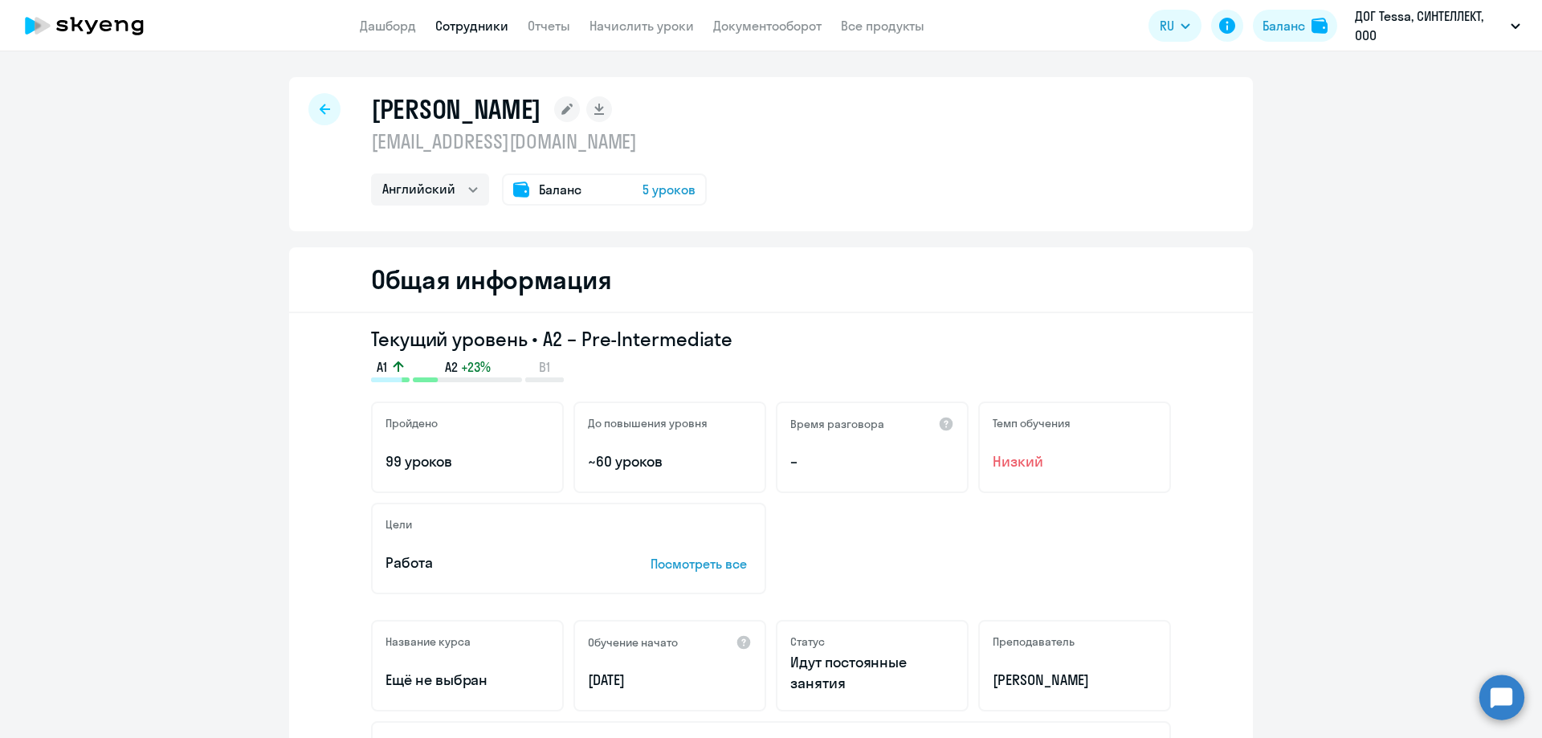
click at [308, 116] on div at bounding box center [324, 109] width 32 height 32
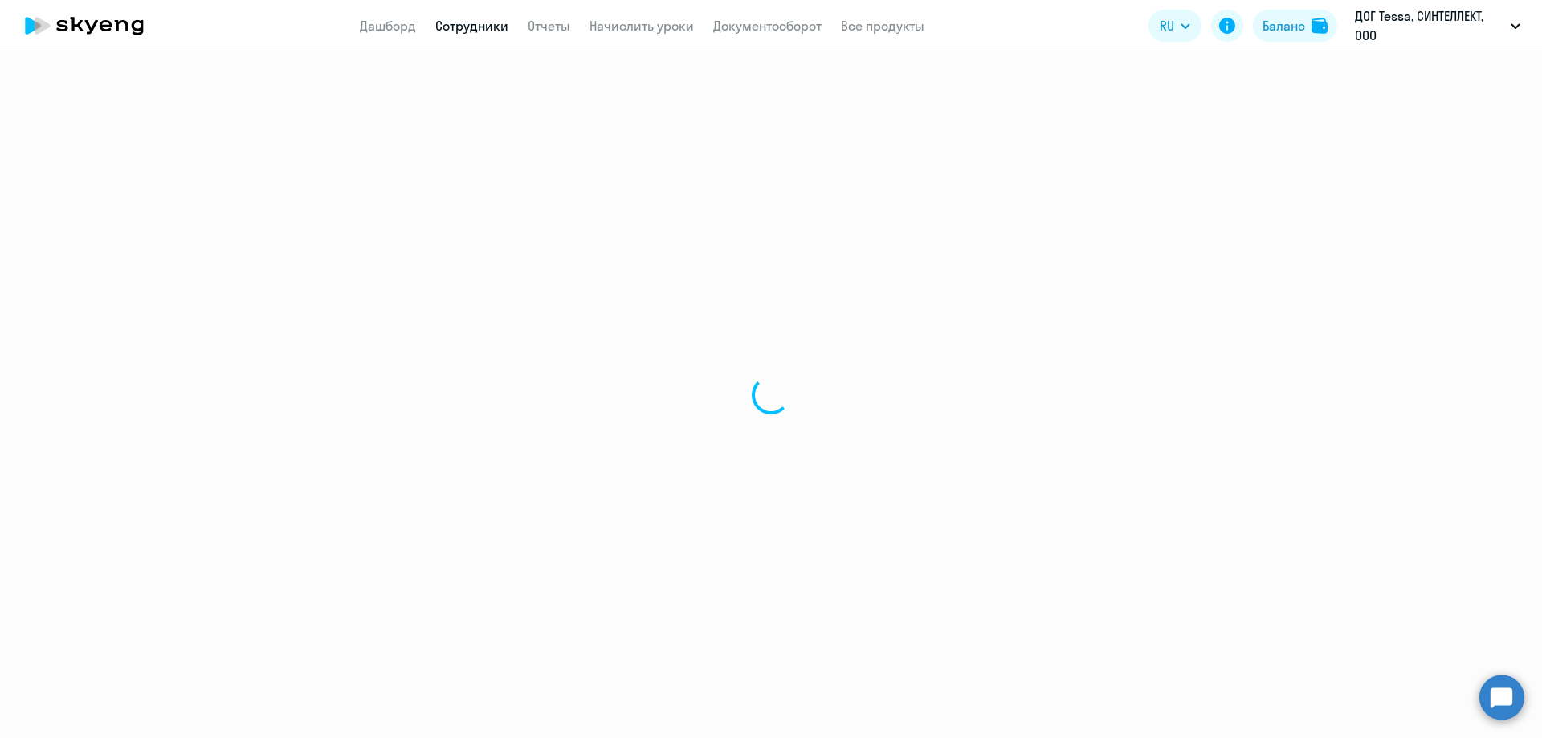
select select "30"
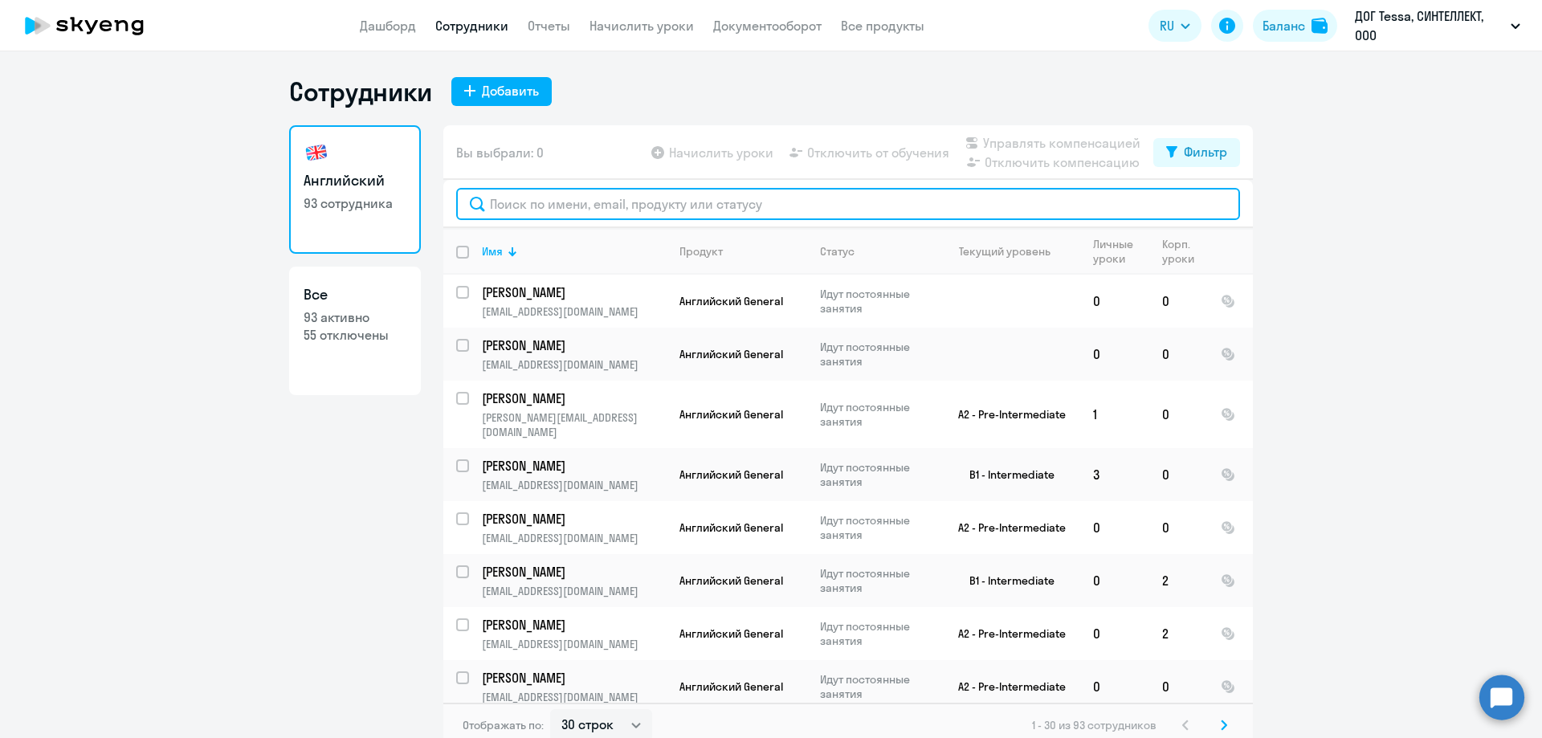
click at [497, 218] on input "text" at bounding box center [848, 204] width 784 height 32
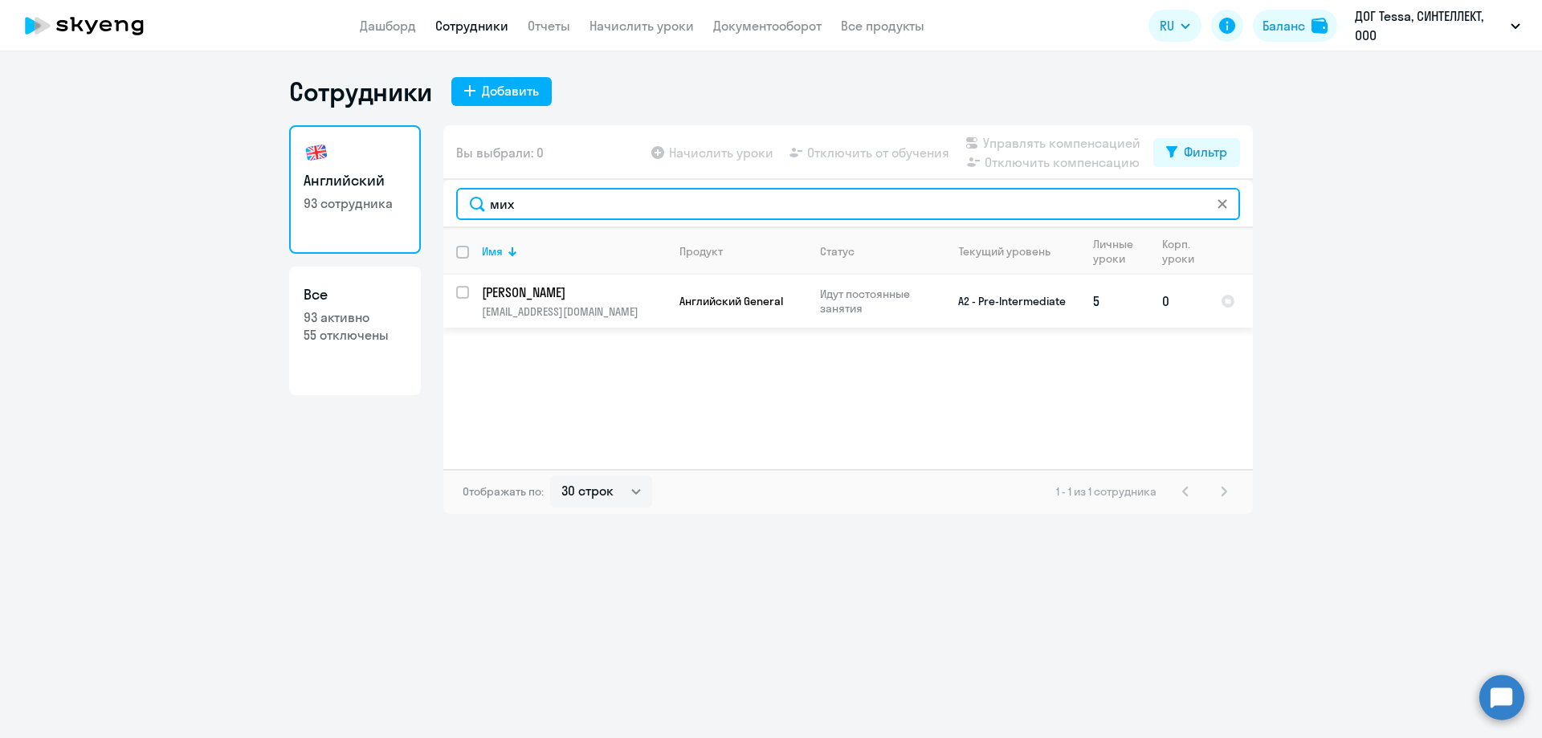
type input "мих"
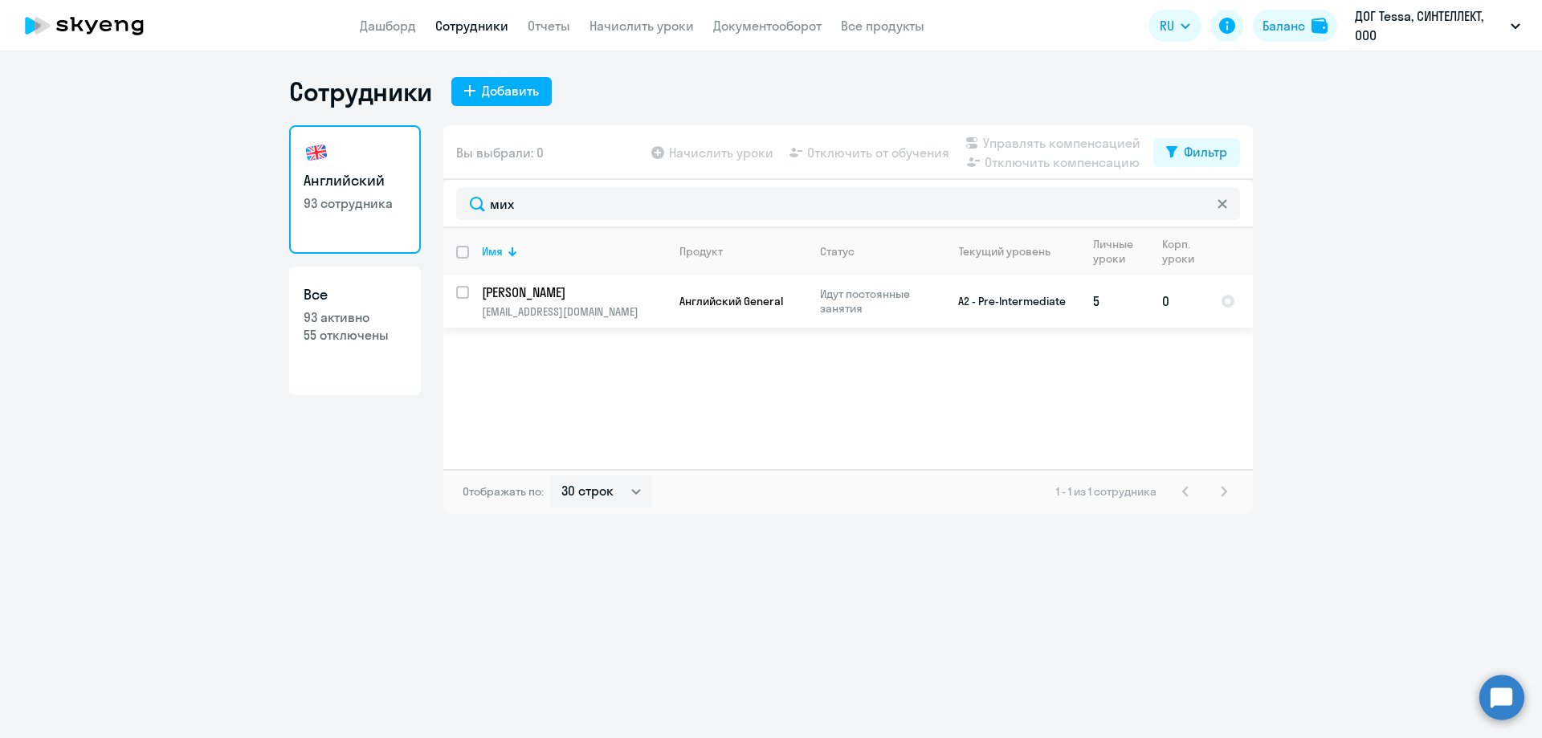
click at [553, 296] on p "[PERSON_NAME]" at bounding box center [573, 293] width 182 height 18
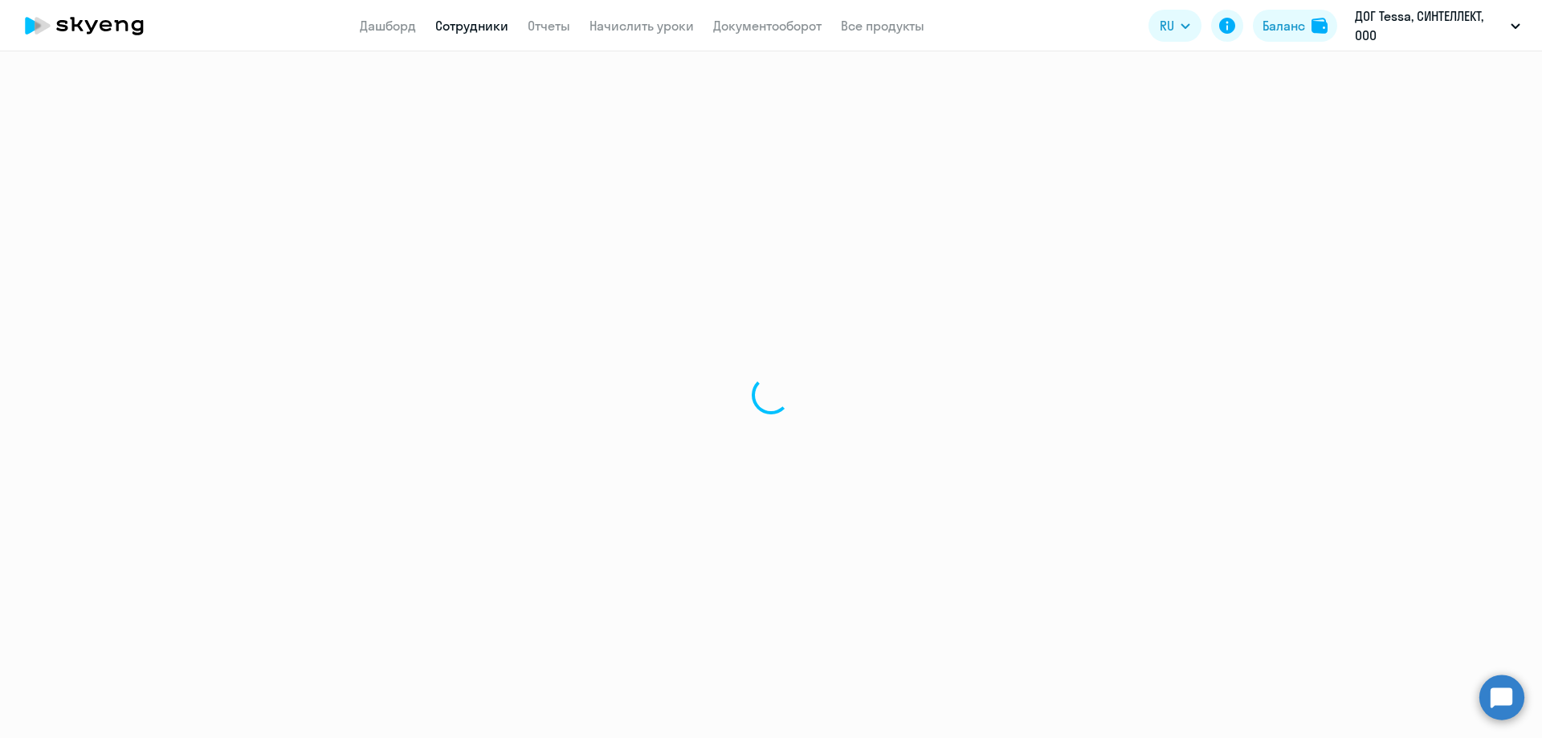
select select "english"
select select "30"
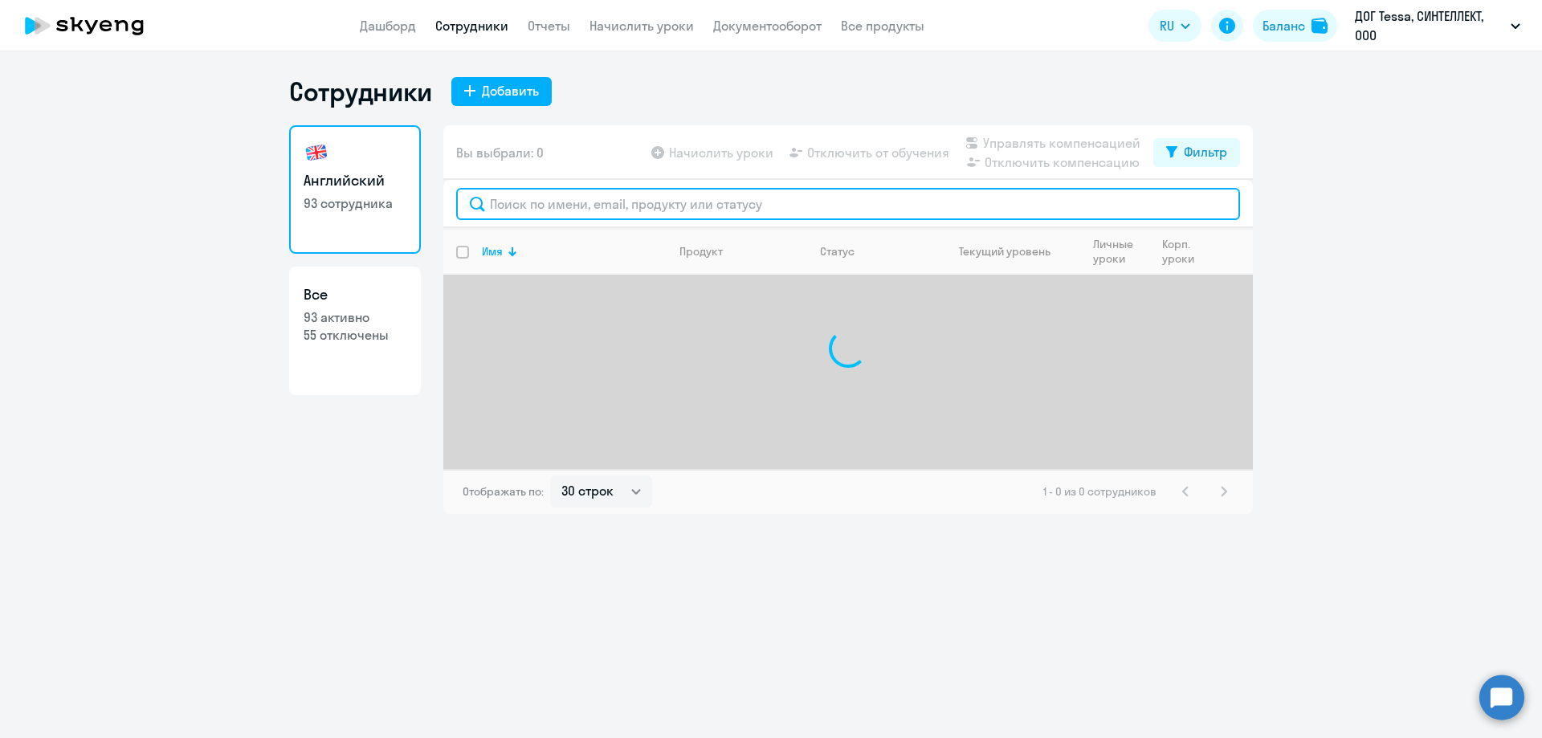
click at [578, 203] on input "text" at bounding box center [848, 204] width 784 height 32
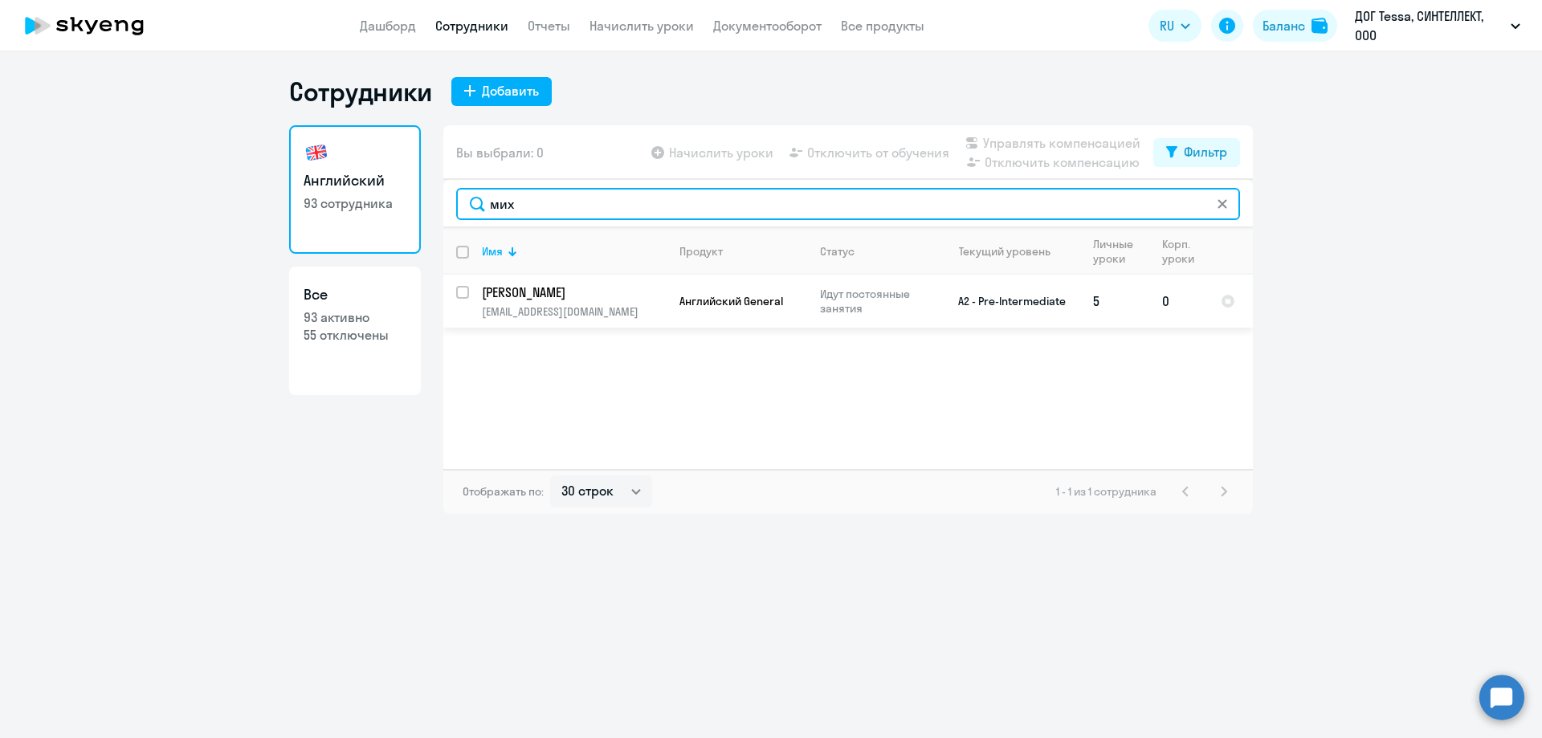
type input "мих"
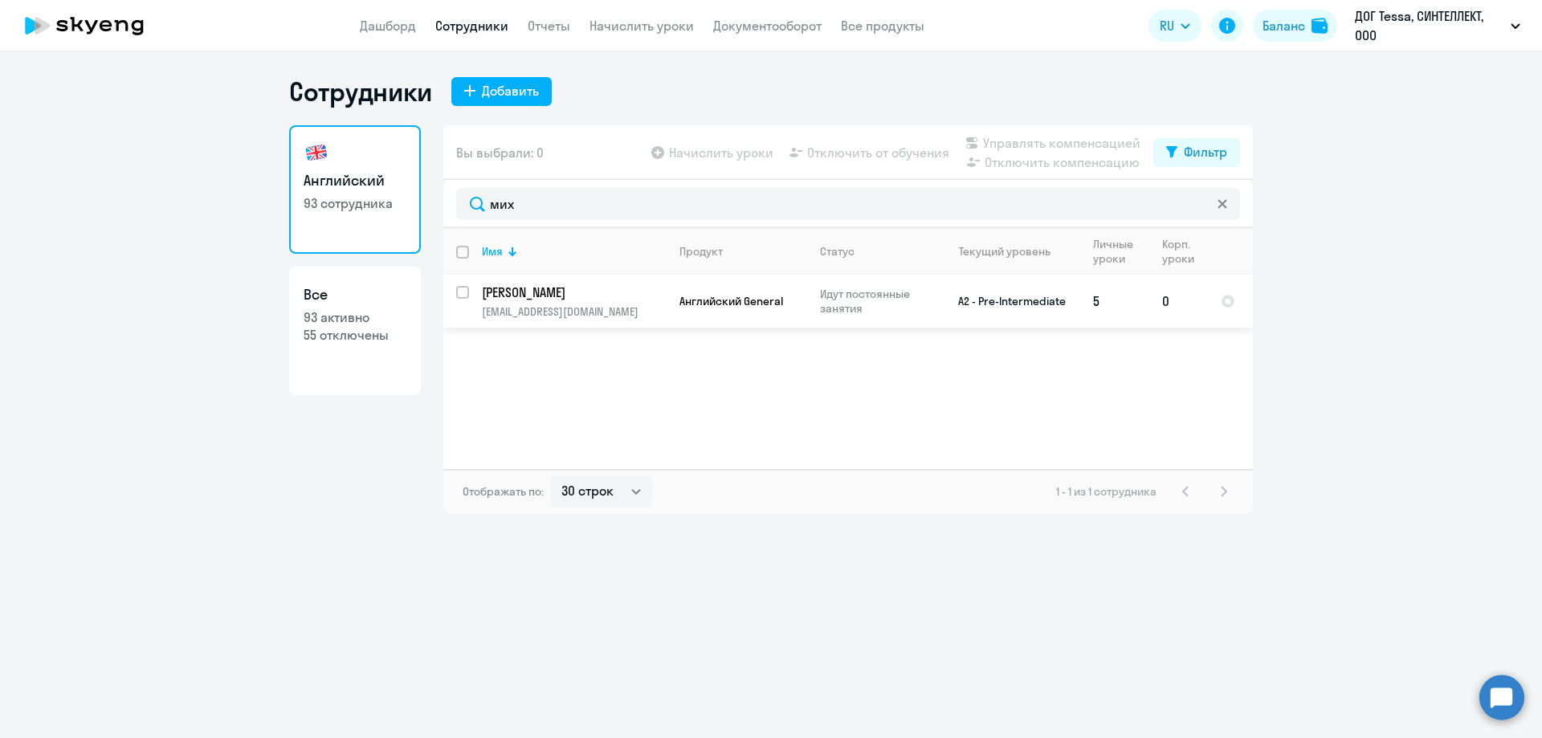
click at [464, 291] on input "select row 6965523" at bounding box center [472, 302] width 32 height 32
checkbox input "true"
click at [895, 155] on span "Отключить от обучения" at bounding box center [878, 152] width 142 height 19
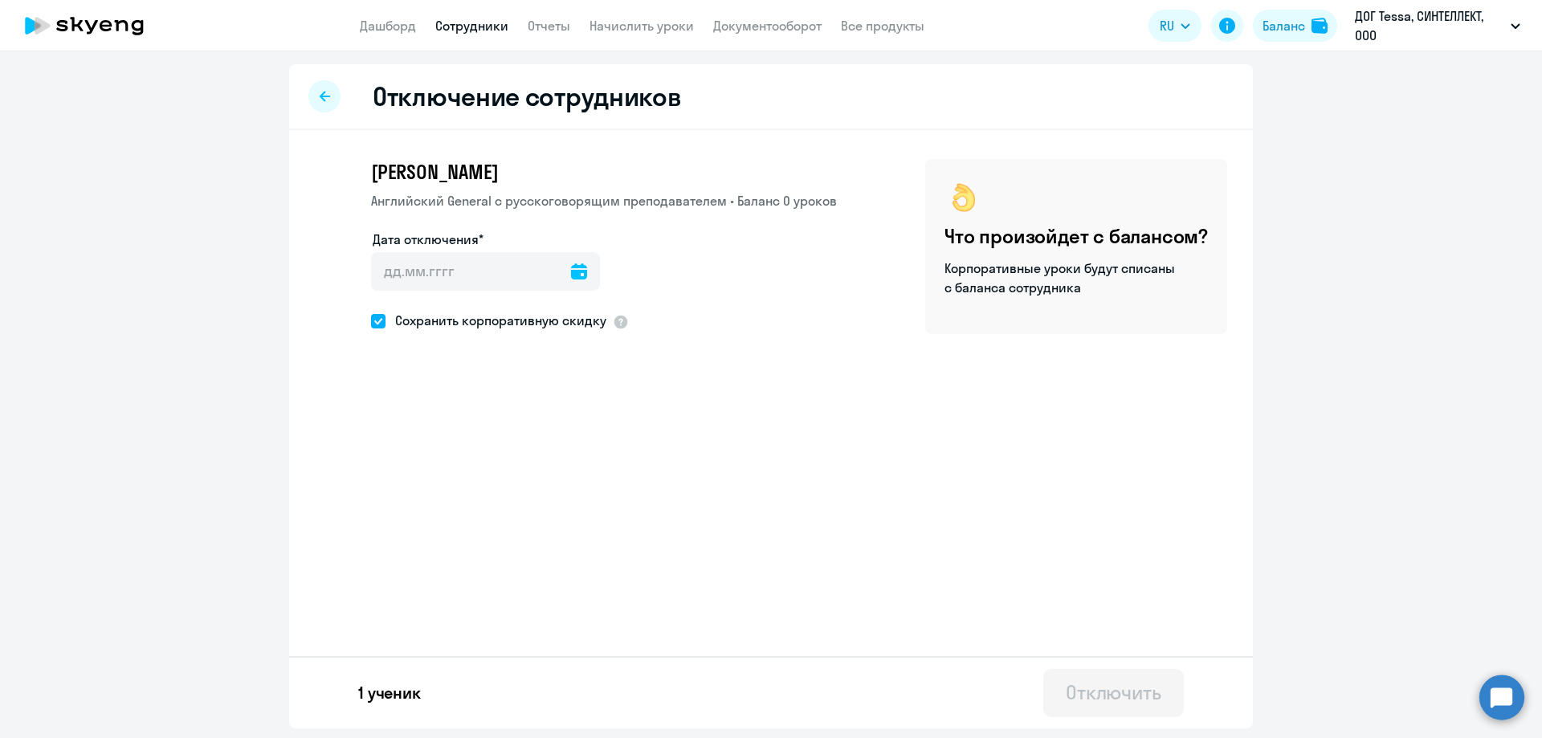
click at [571, 275] on icon at bounding box center [579, 271] width 16 height 16
click at [521, 524] on span "29" at bounding box center [522, 522] width 29 height 29
type input "[DATE]"
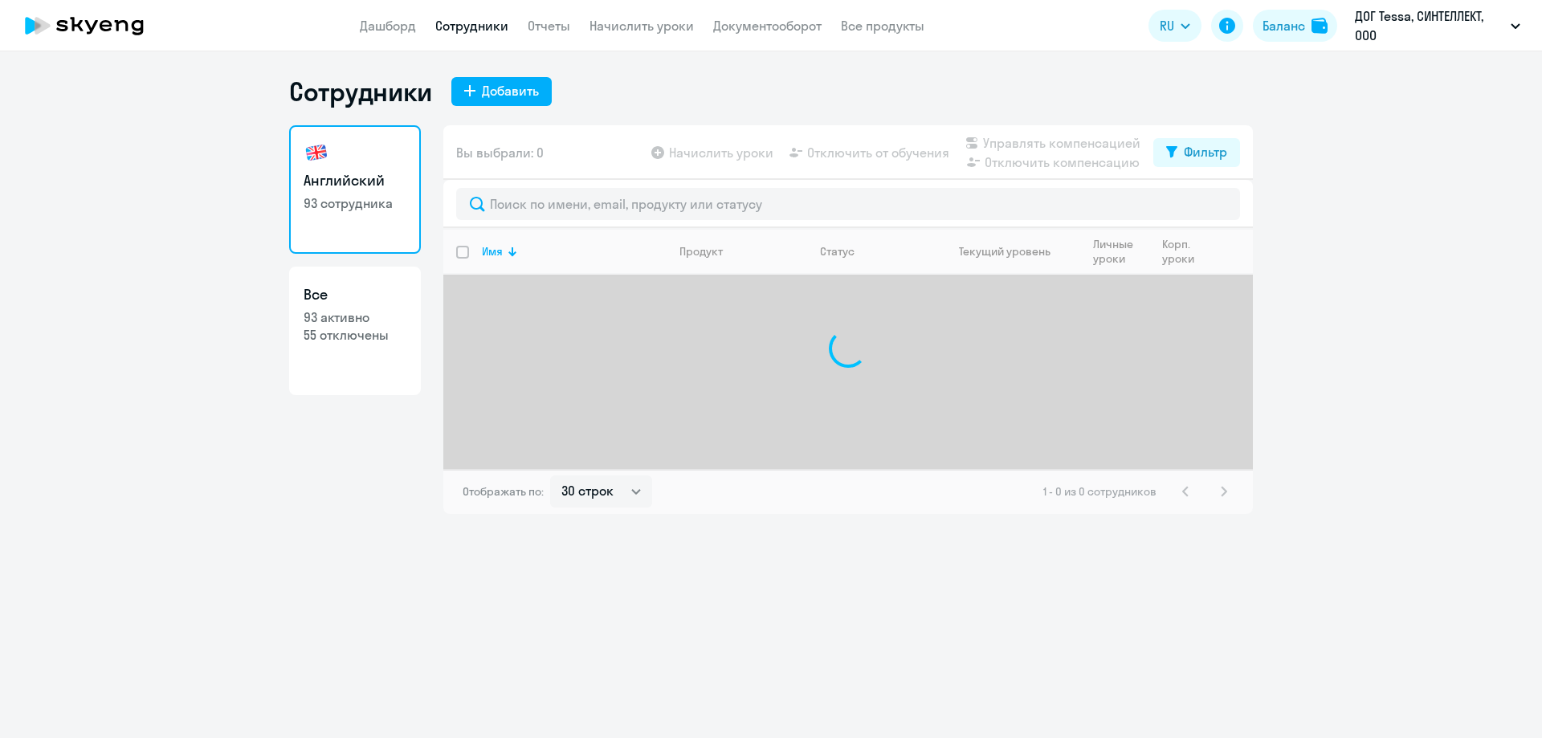
select select "30"
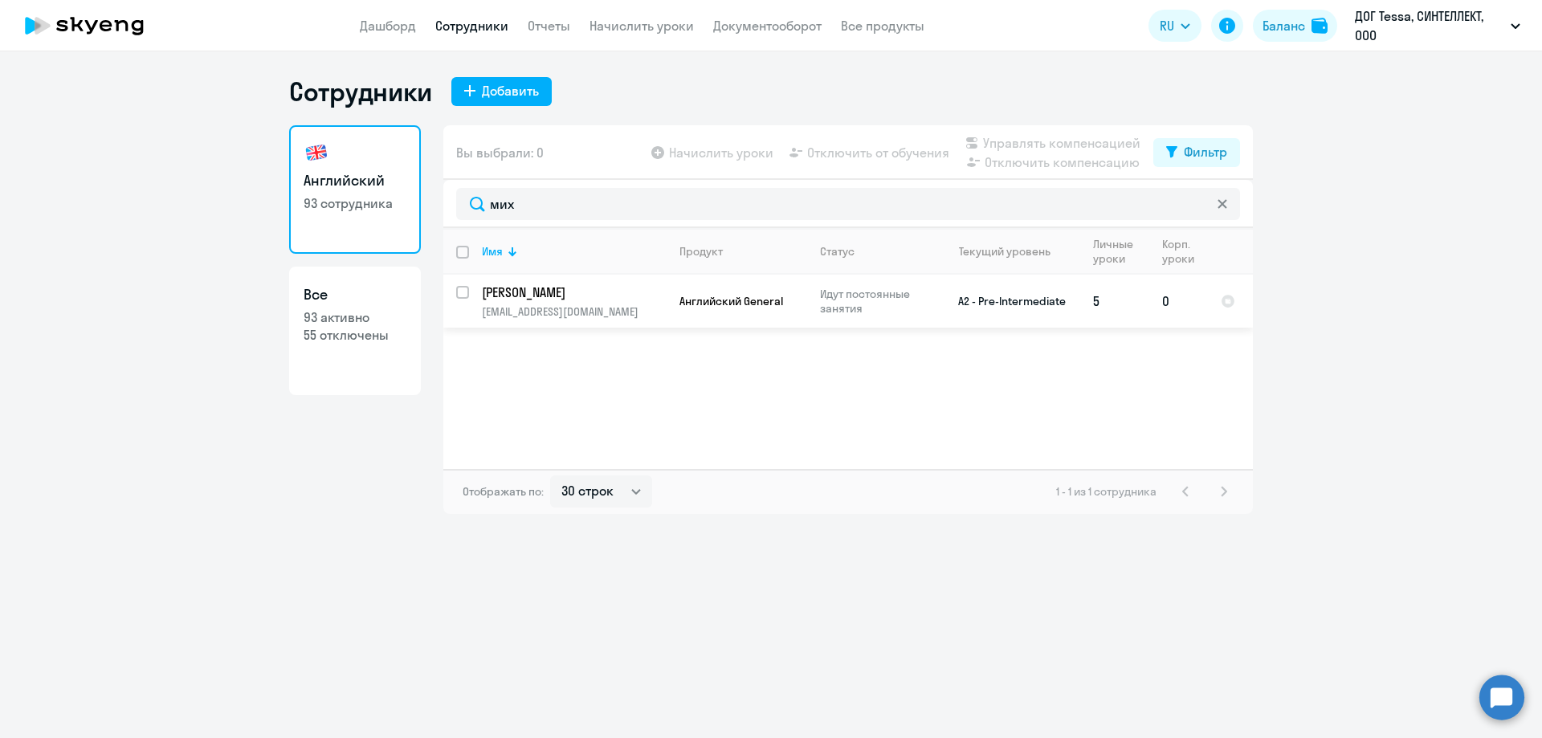
type input "мих"
click at [714, 294] on span "Английский General" at bounding box center [731, 301] width 104 height 14
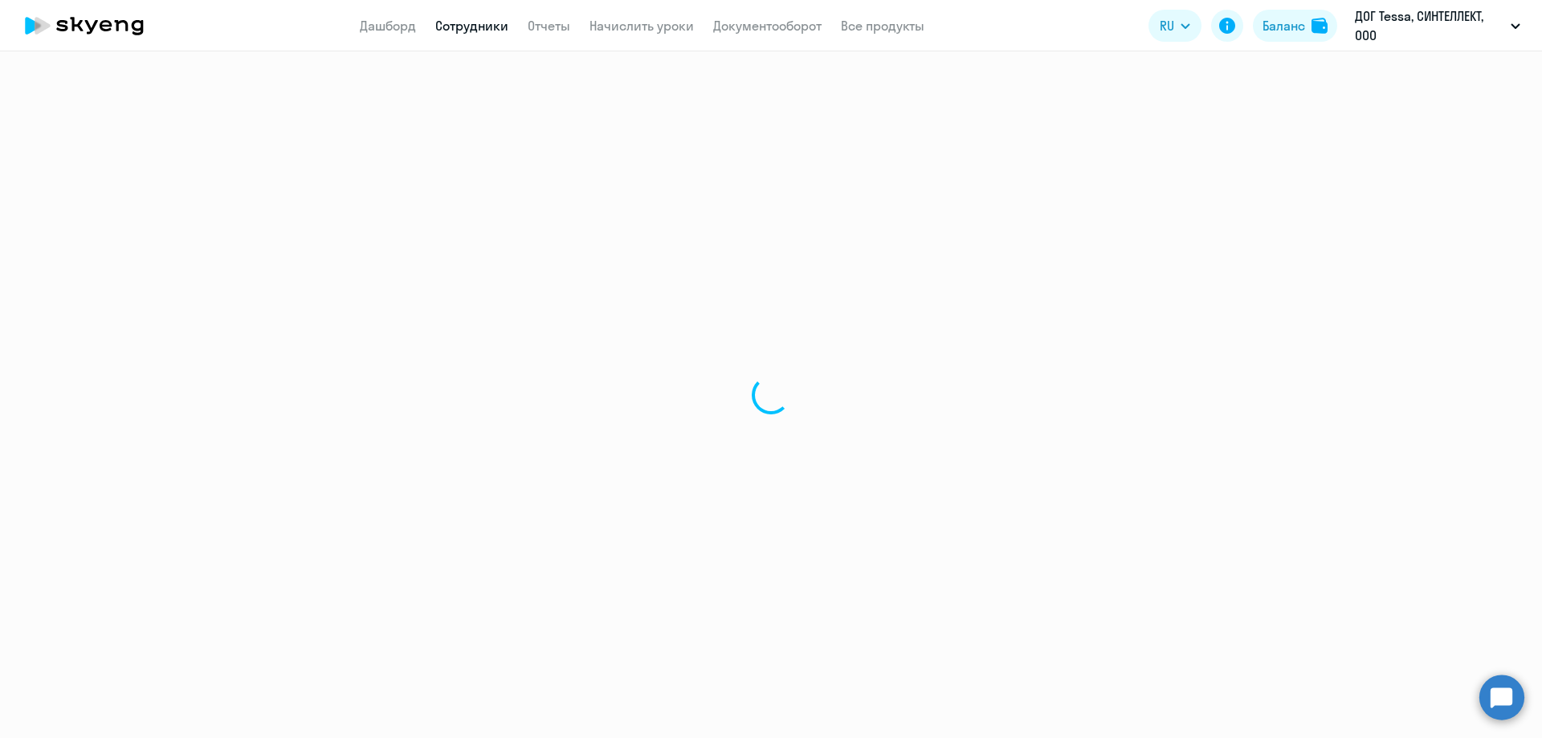
click at [714, 294] on div at bounding box center [771, 394] width 1542 height 687
select select "english"
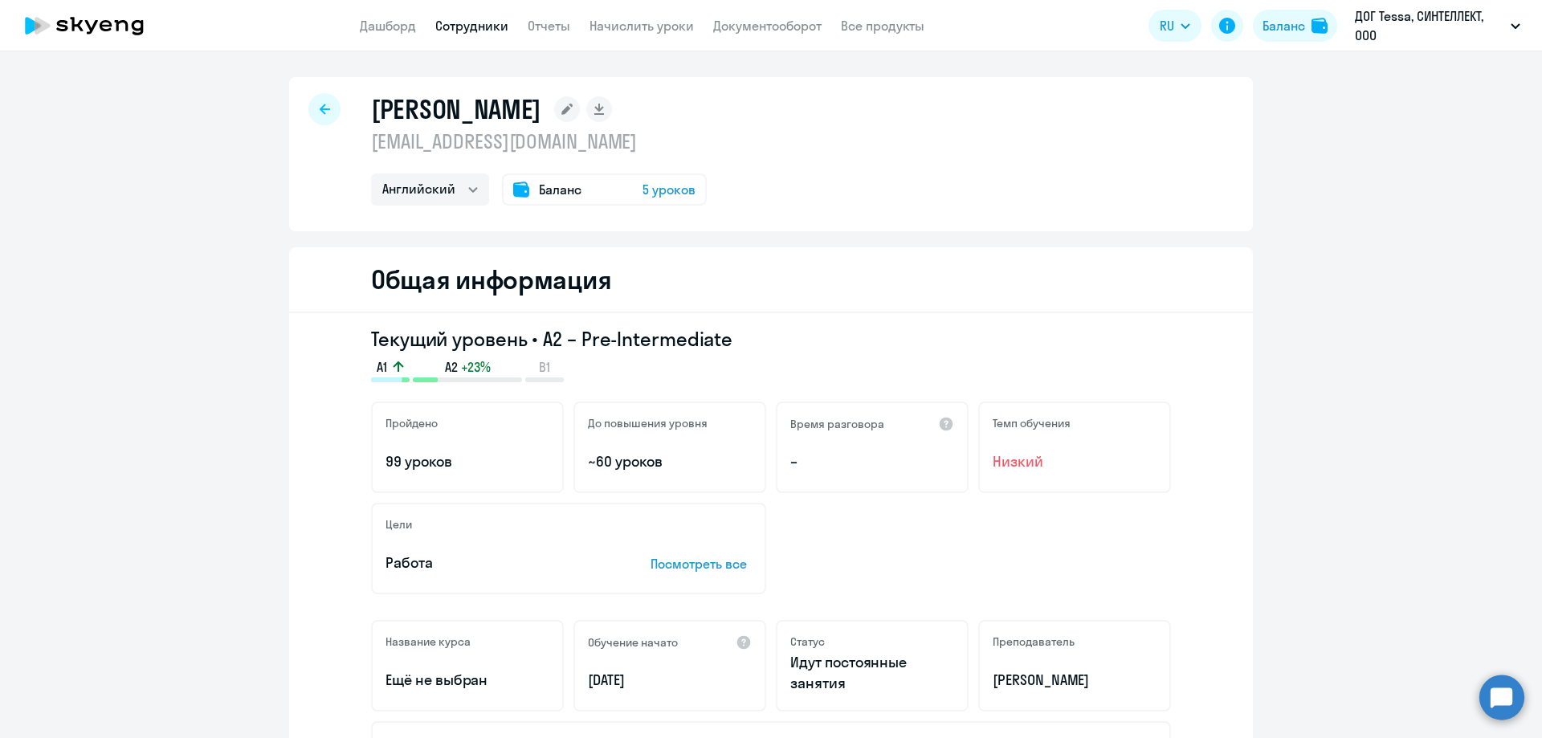
click at [677, 194] on span "5 уроков" at bounding box center [669, 189] width 53 height 19
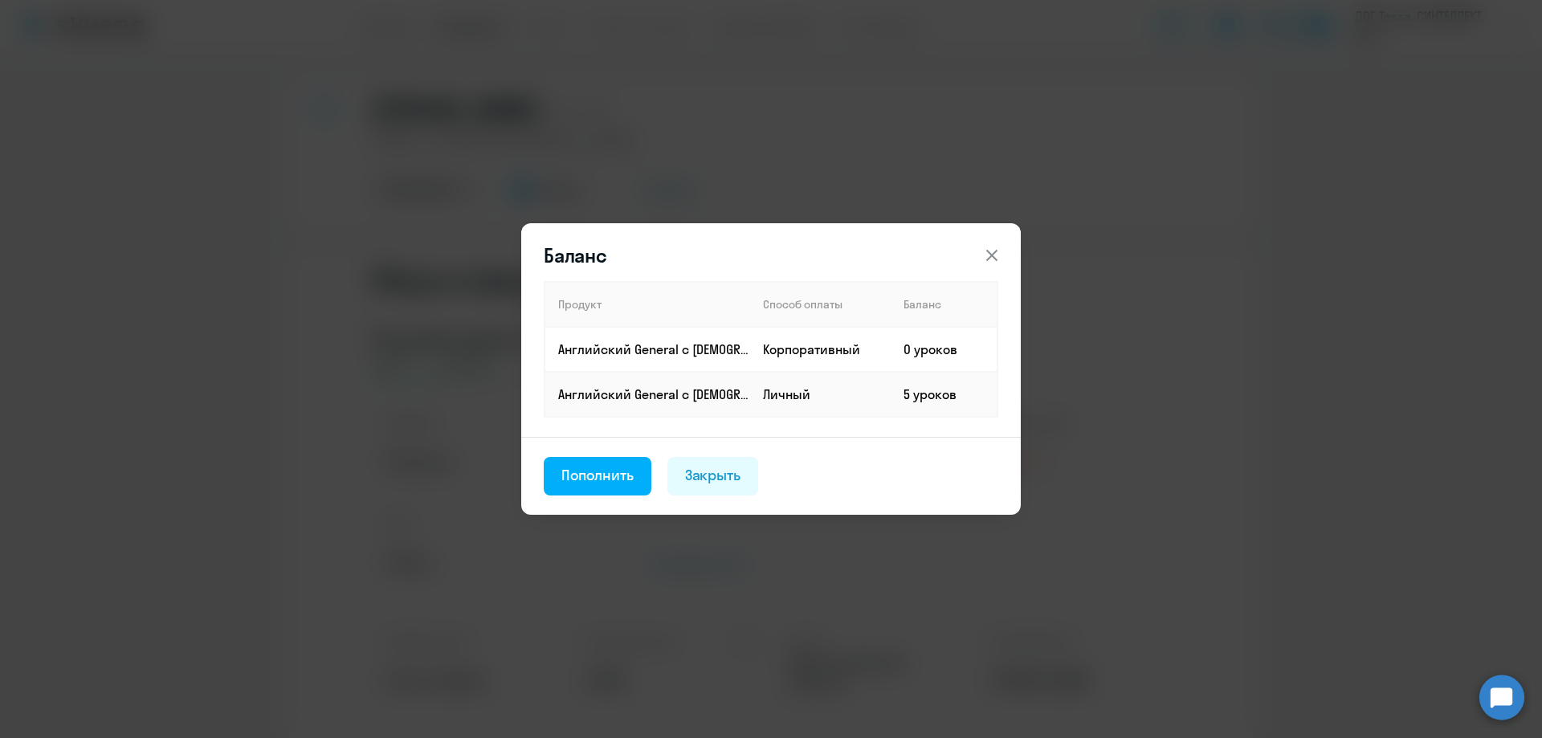
click at [994, 251] on icon at bounding box center [991, 255] width 19 height 19
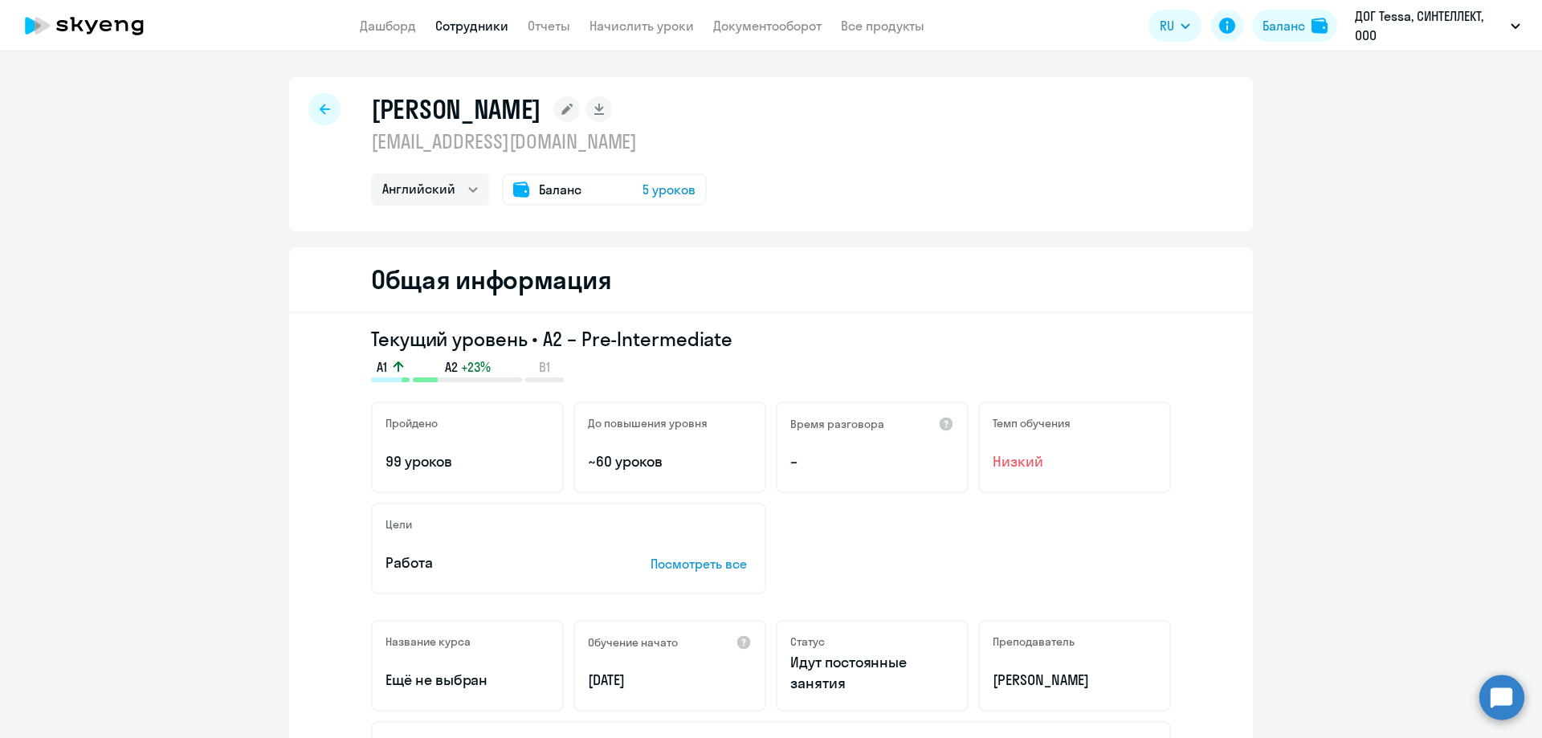
click at [686, 186] on span "5 уроков" at bounding box center [669, 189] width 53 height 19
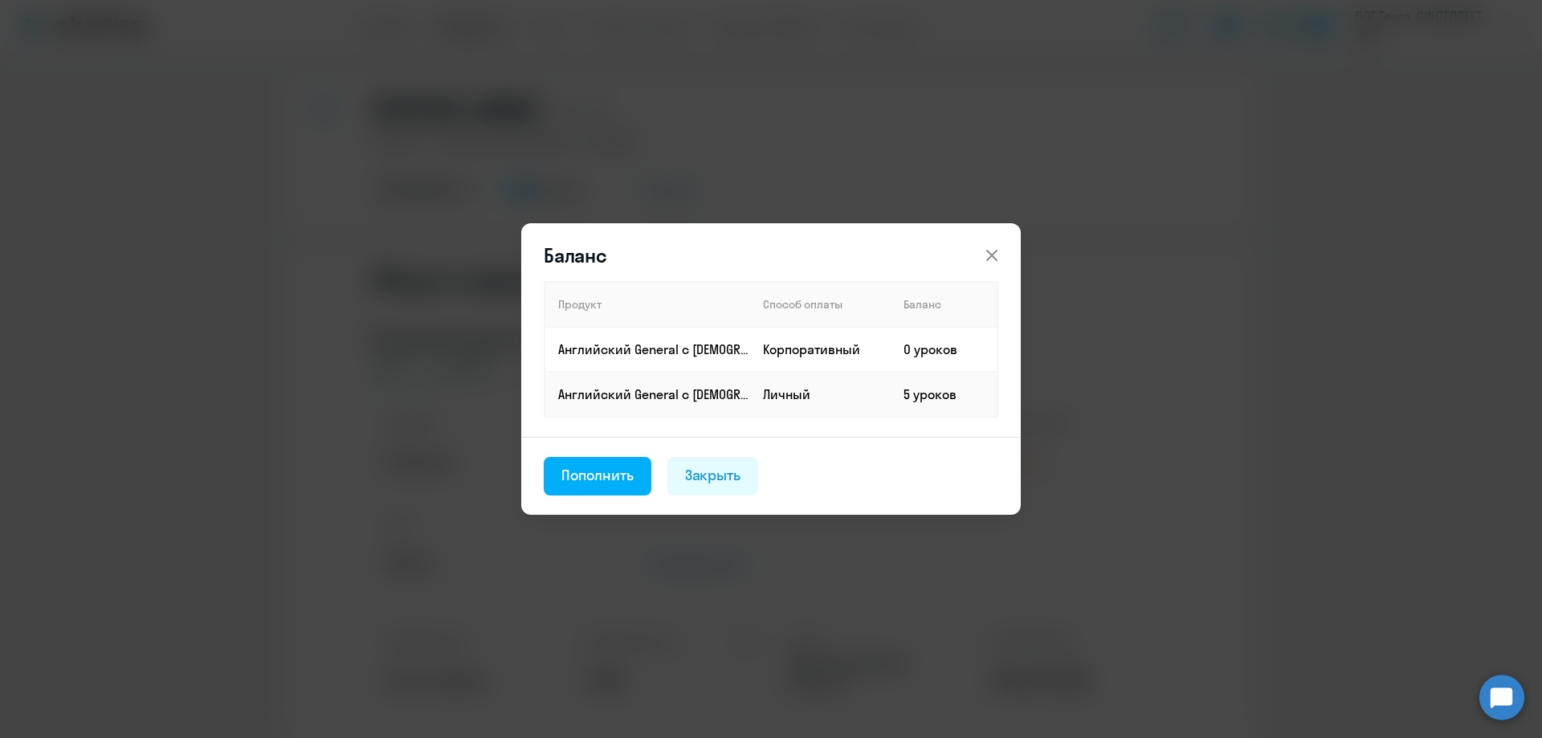
click at [969, 239] on div "Баланс Продукт Способ оплаты Баланс Английский General с русскоговорящим препод…" at bounding box center [771, 369] width 500 height 292
click at [994, 254] on icon at bounding box center [991, 255] width 11 height 11
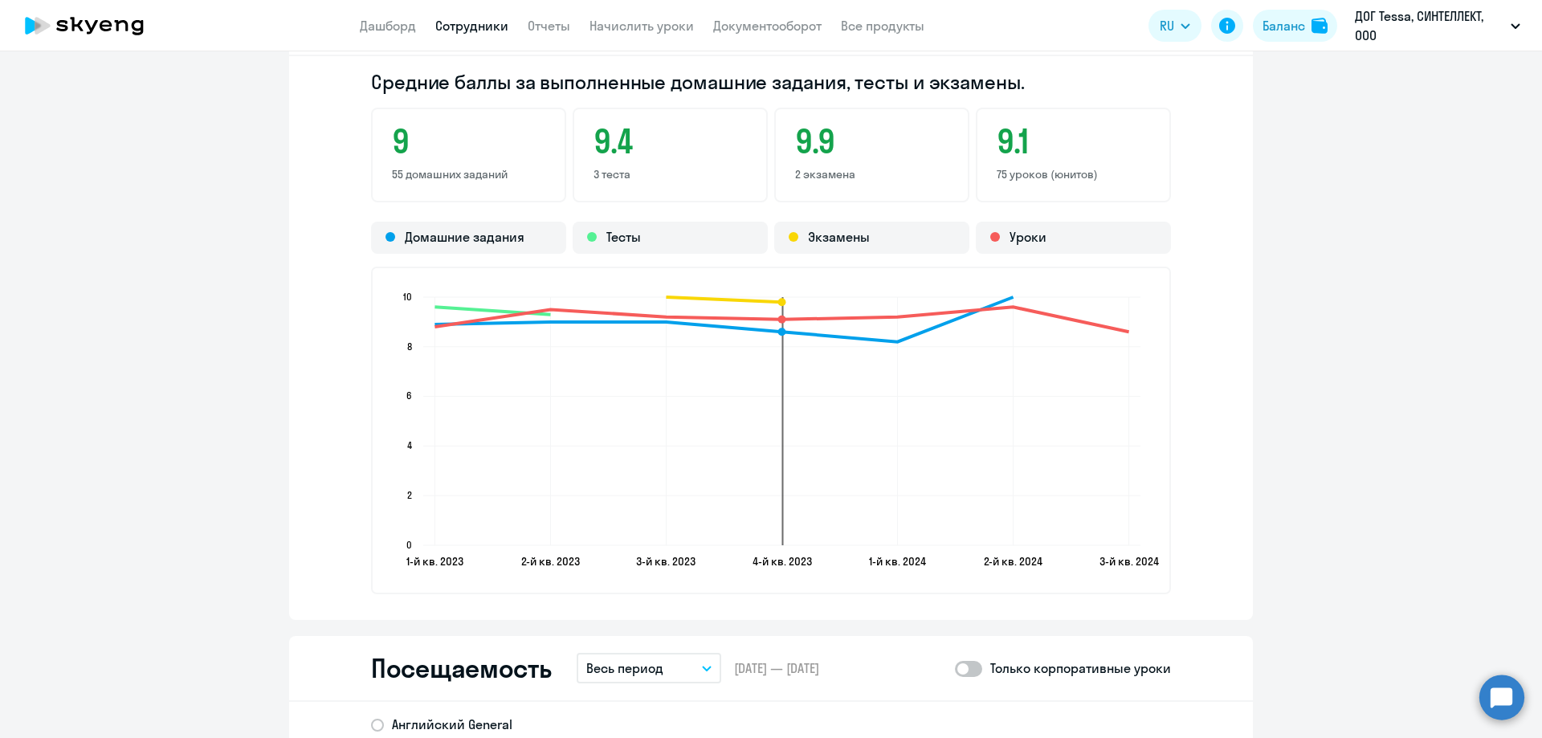
scroll to position [1601, 0]
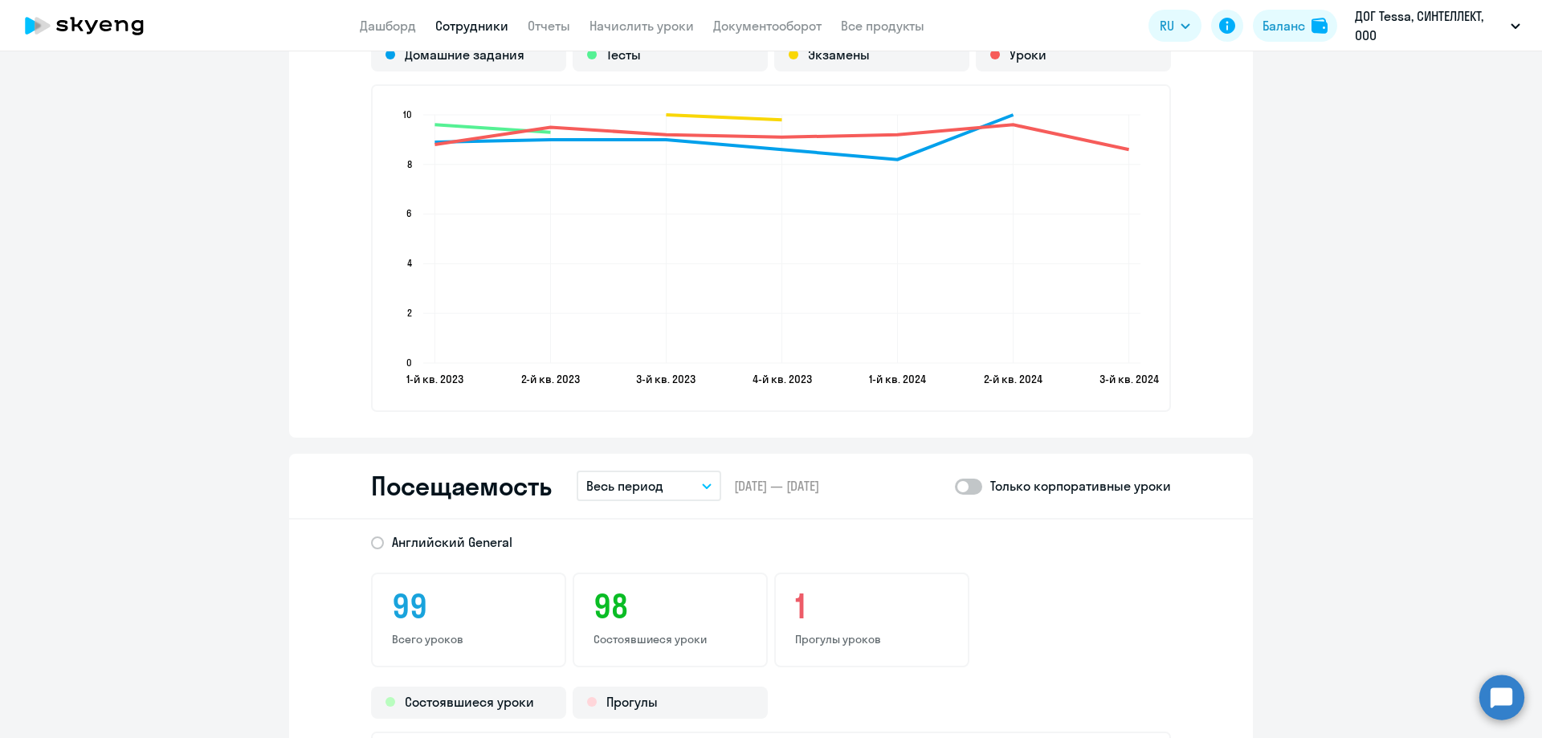
drag, startPoint x: 1119, startPoint y: 145, endPoint x: 1301, endPoint y: 176, distance: 184.9
click at [1301, 176] on ng-component "Михневич Владимир v_mihnevich@mail.ru Английский Баланс 5 уроков Общая информац…" at bounding box center [771, 48] width 1542 height 3145
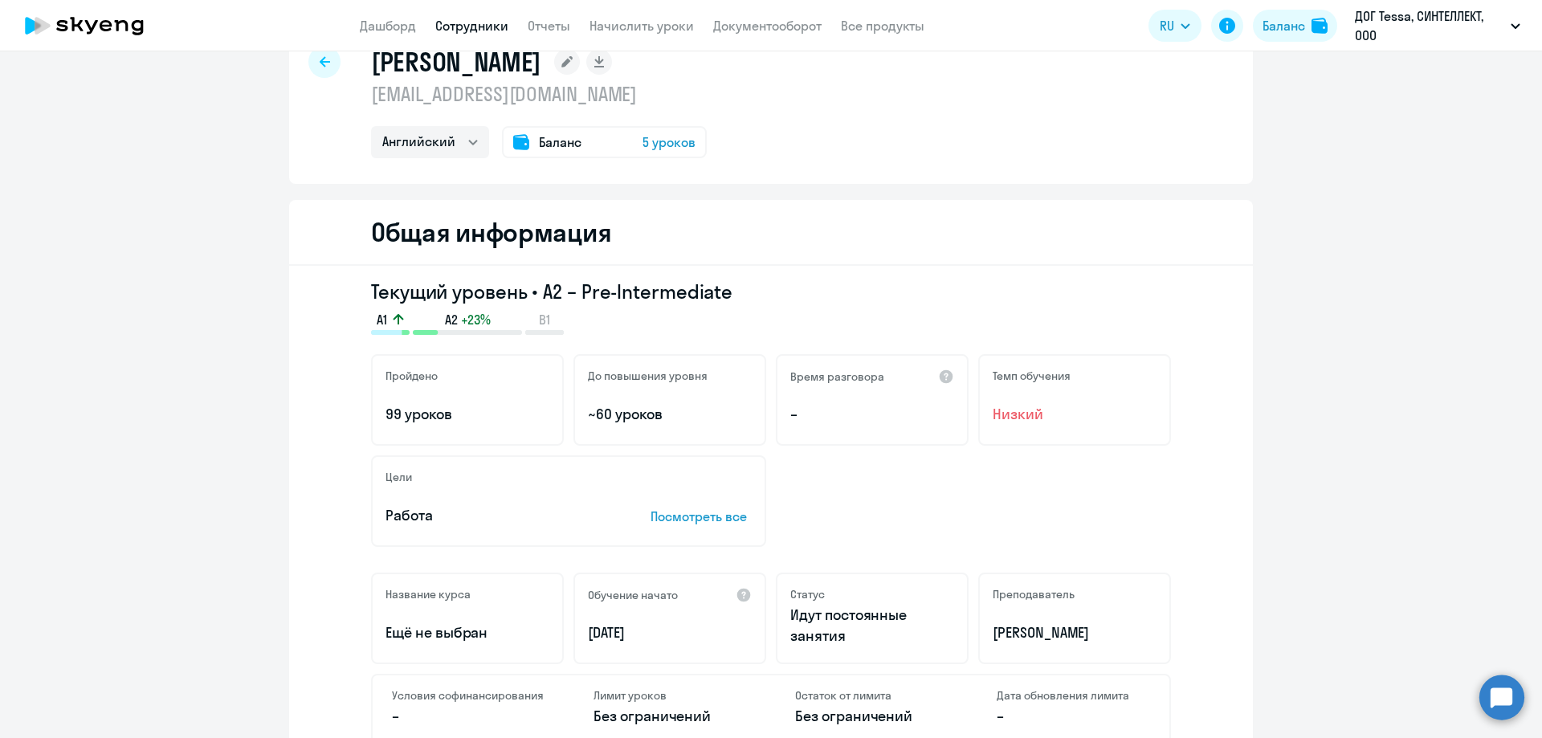
scroll to position [0, 0]
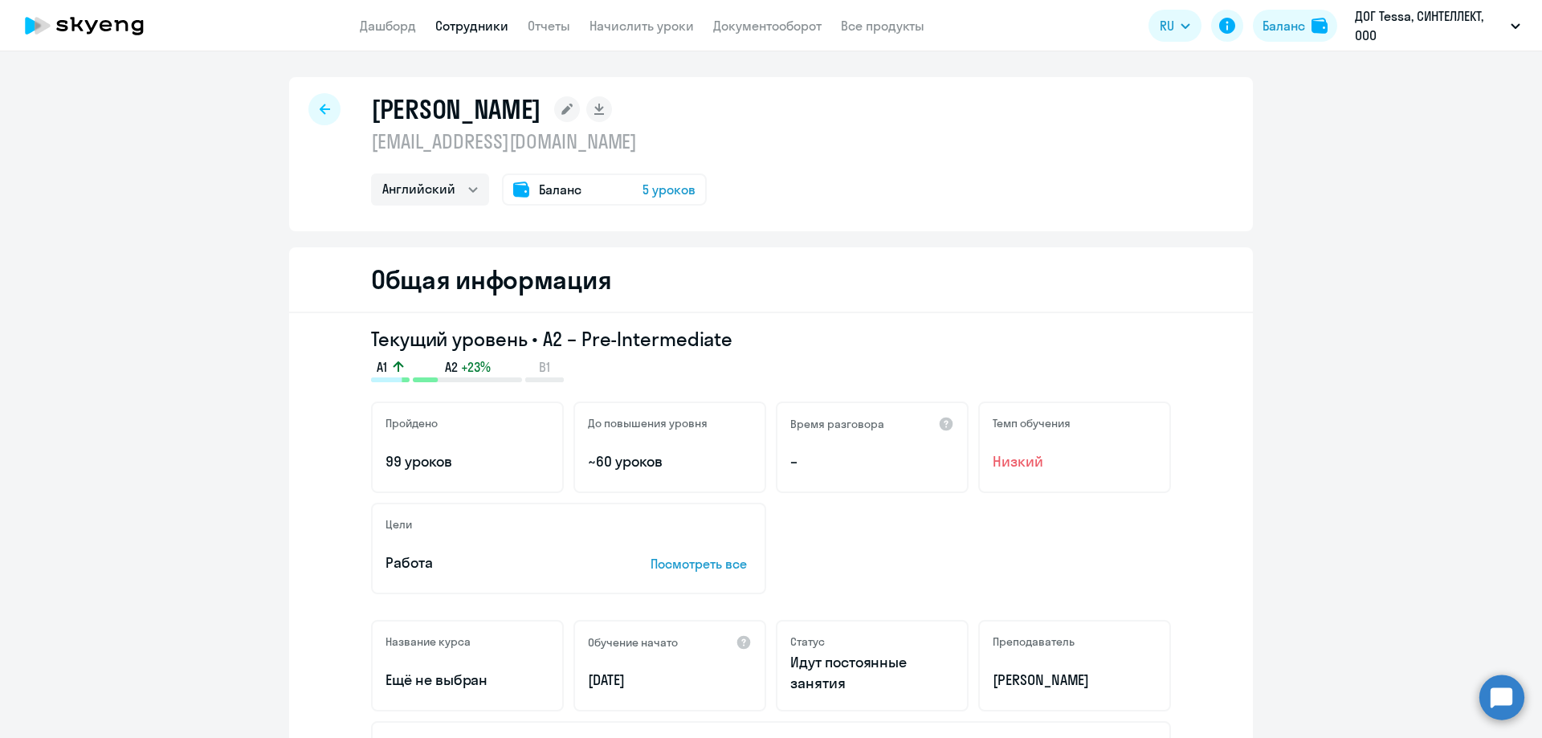
click at [676, 201] on div "Баланс 5 уроков" at bounding box center [604, 189] width 205 height 32
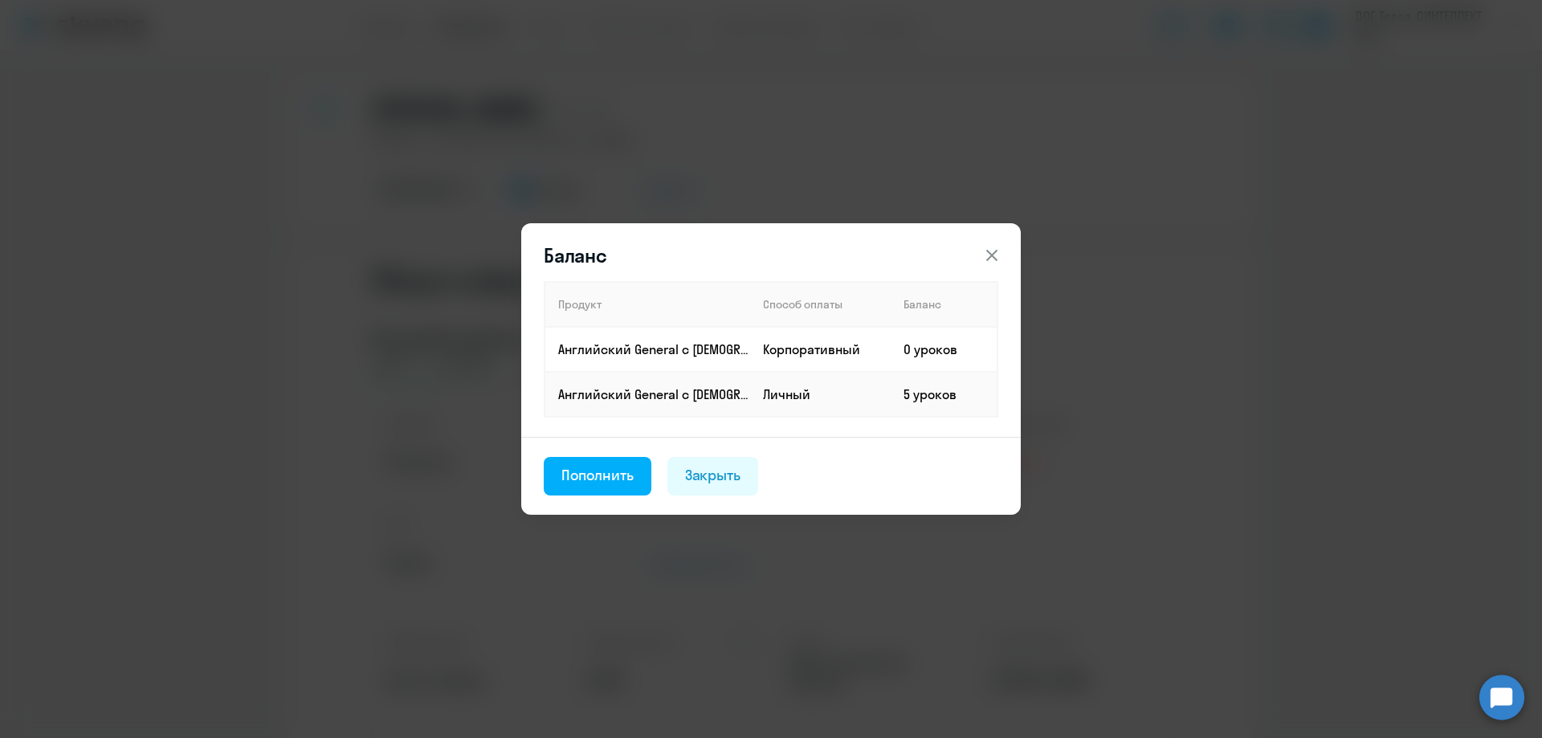
click at [990, 248] on icon at bounding box center [991, 255] width 19 height 19
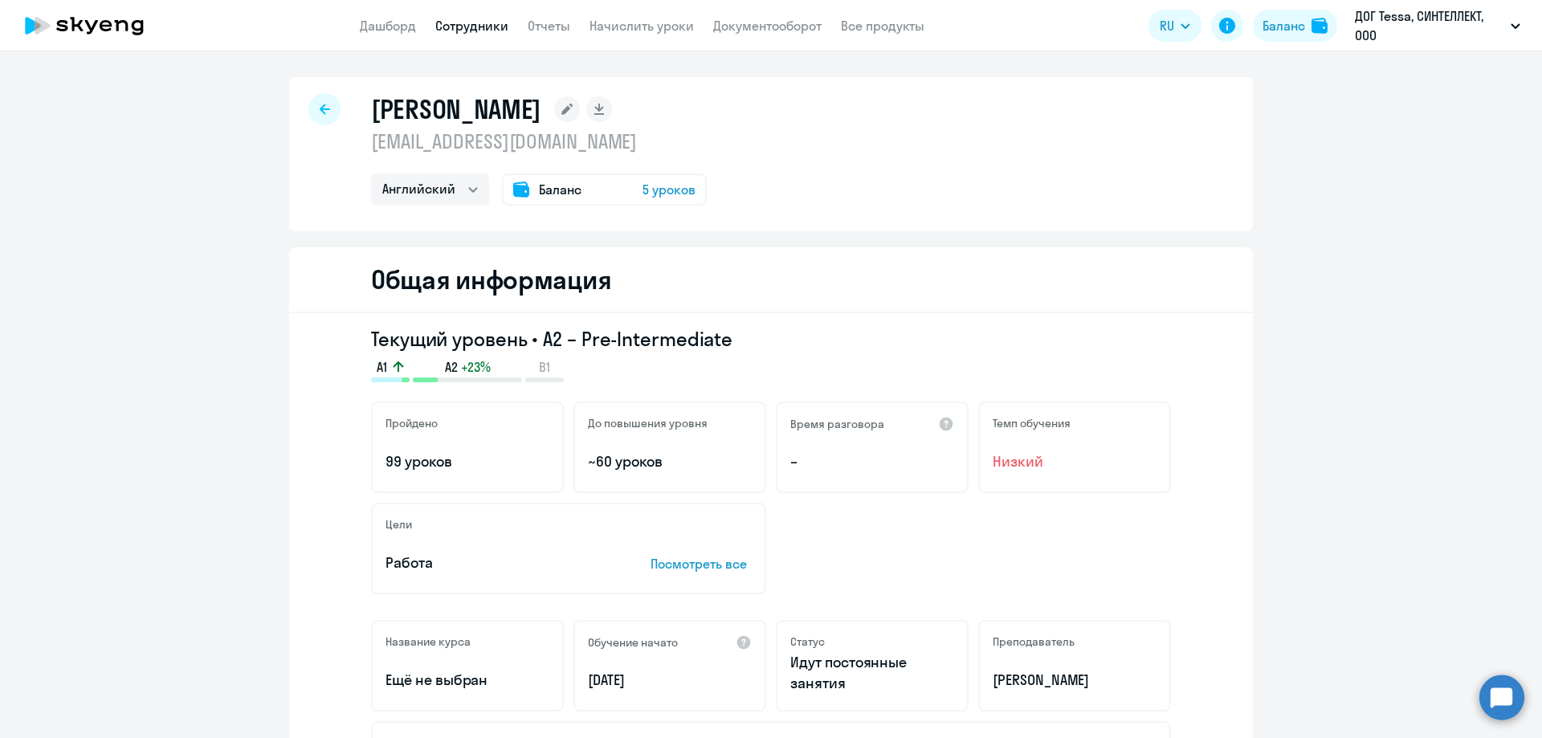
click at [326, 118] on div at bounding box center [324, 109] width 32 height 32
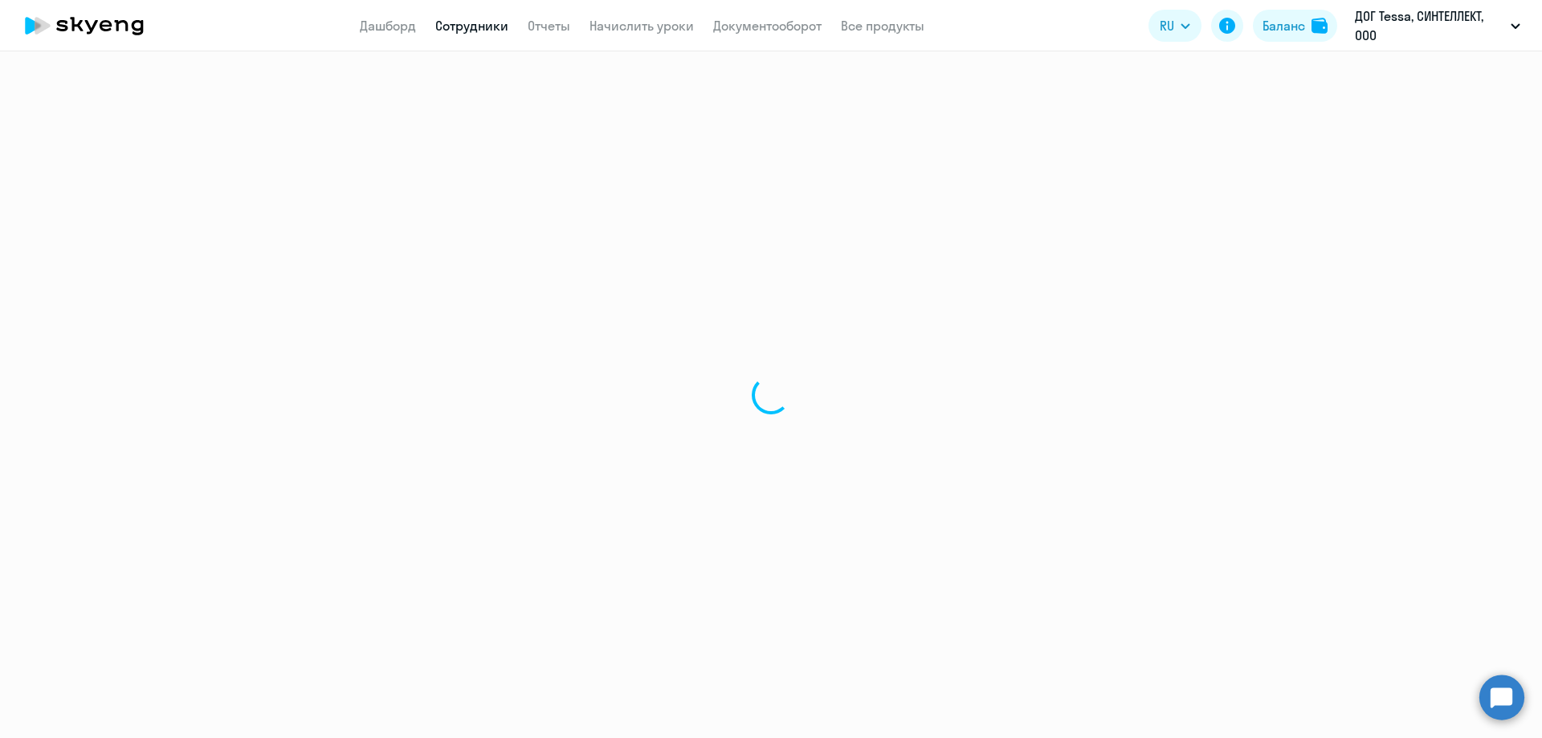
select select "30"
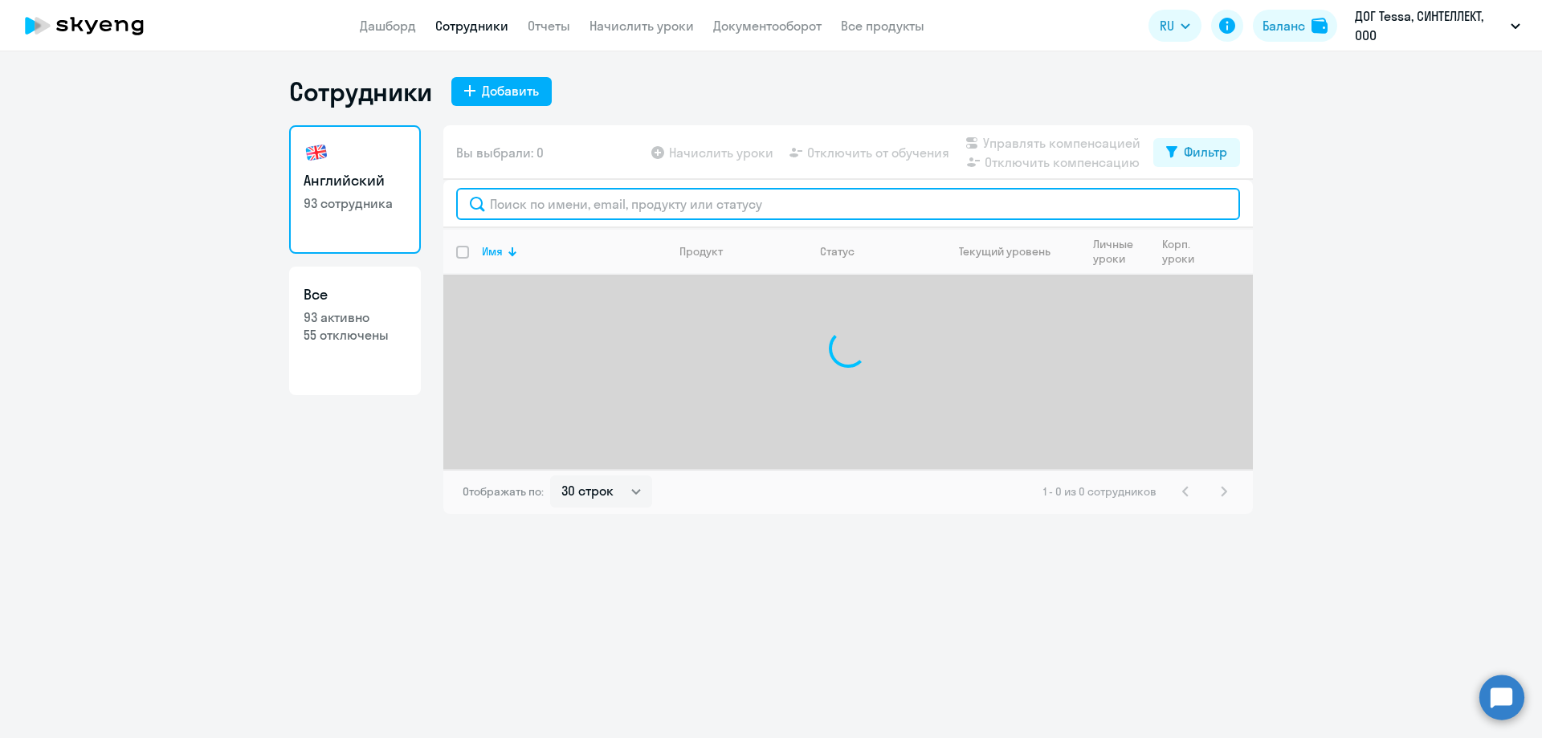
click at [544, 210] on input "text" at bounding box center [848, 204] width 784 height 32
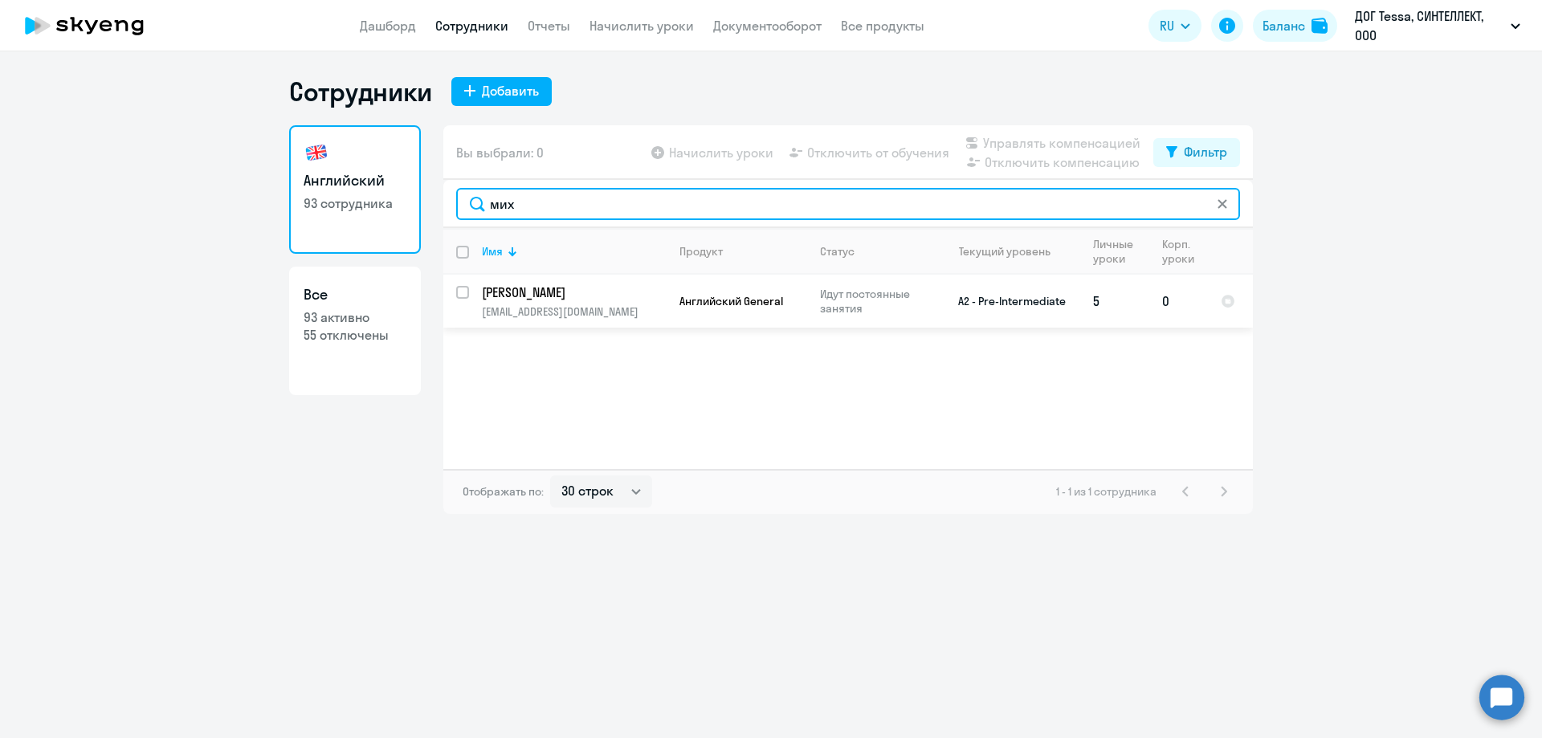
type input "мих"
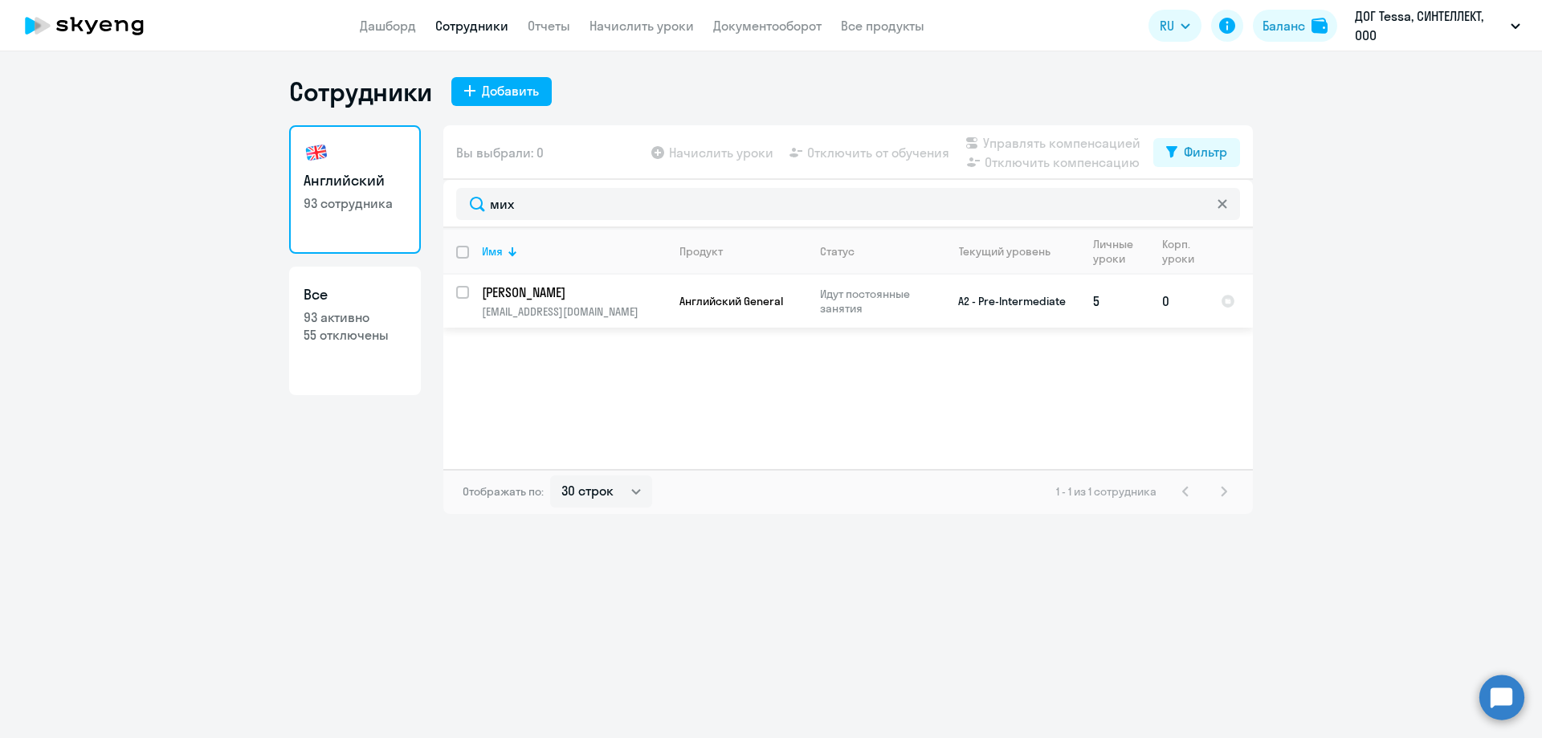
click at [467, 284] on div at bounding box center [463, 292] width 39 height 39
checkbox input "true"
click at [853, 153] on span "Отключить от обучения" at bounding box center [878, 152] width 142 height 19
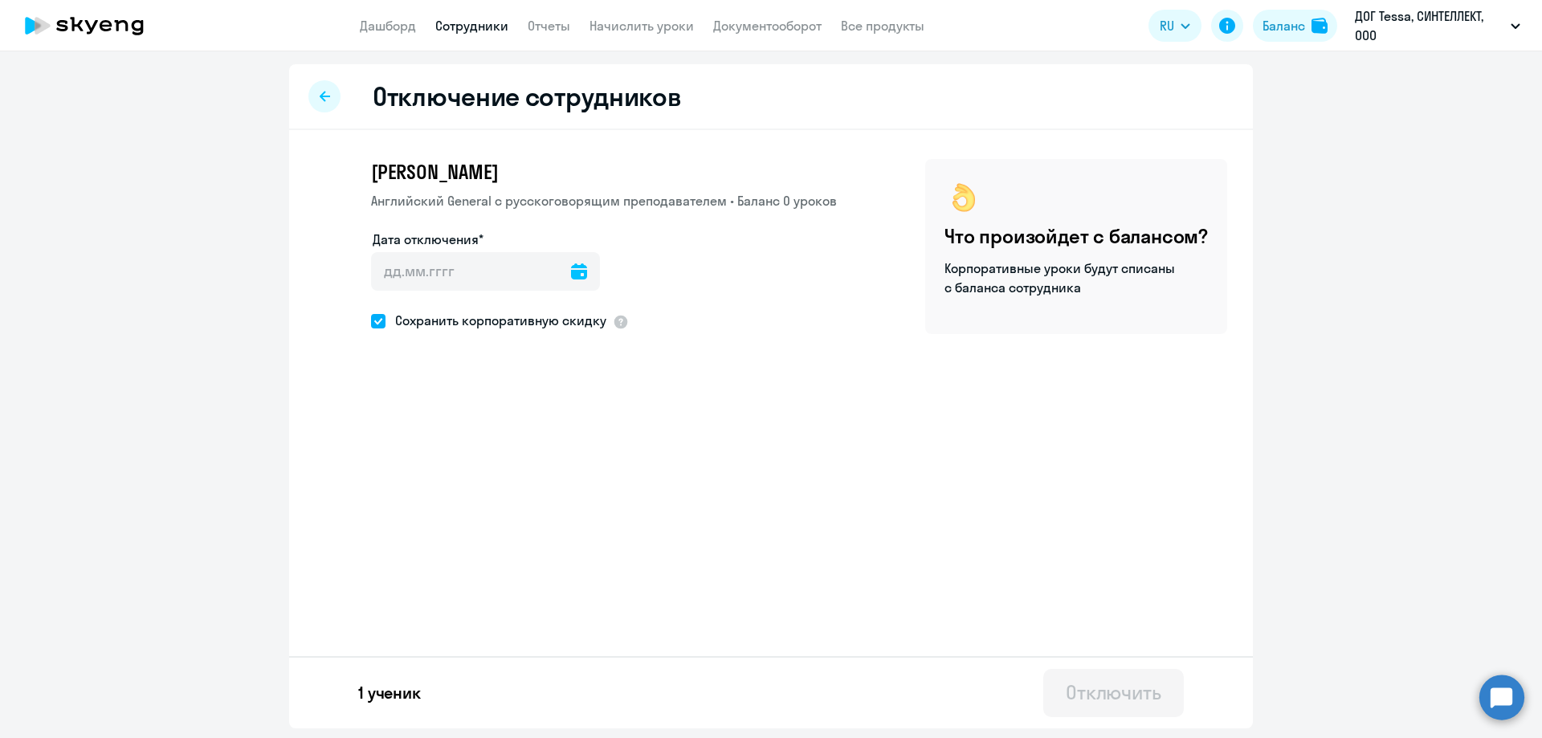
click at [573, 264] on icon at bounding box center [579, 271] width 16 height 16
click at [586, 526] on span "31" at bounding box center [586, 522] width 29 height 29
type input "31.08.2025"
type input "31.8.2025"
click at [384, 329] on label "Сохранить корпоративную скидку" at bounding box center [488, 320] width 235 height 21
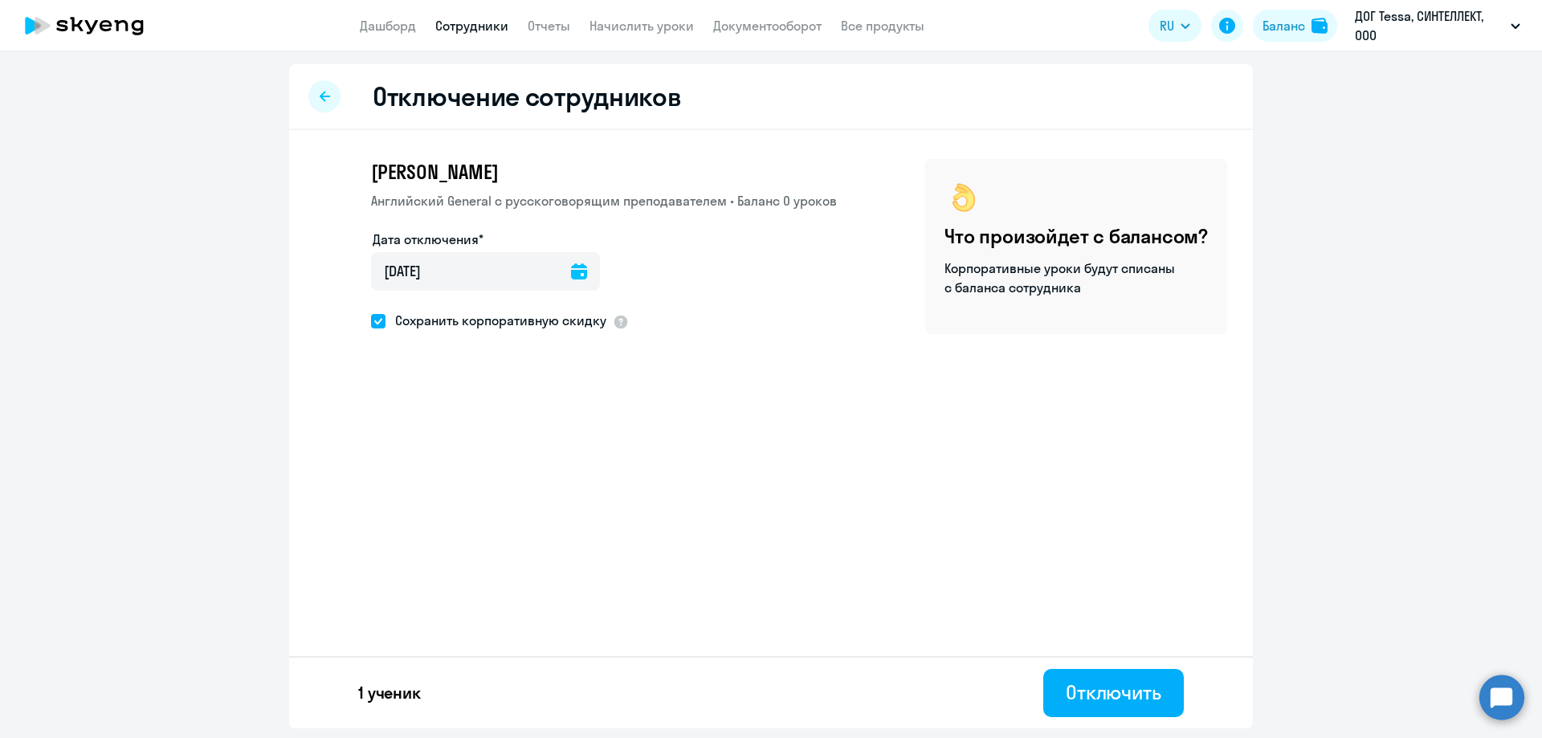
click at [371, 321] on input "Сохранить корпоративную скидку" at bounding box center [370, 320] width 1 height 1
checkbox input "false"
click at [1110, 692] on div "Отключить" at bounding box center [1114, 692] width 96 height 26
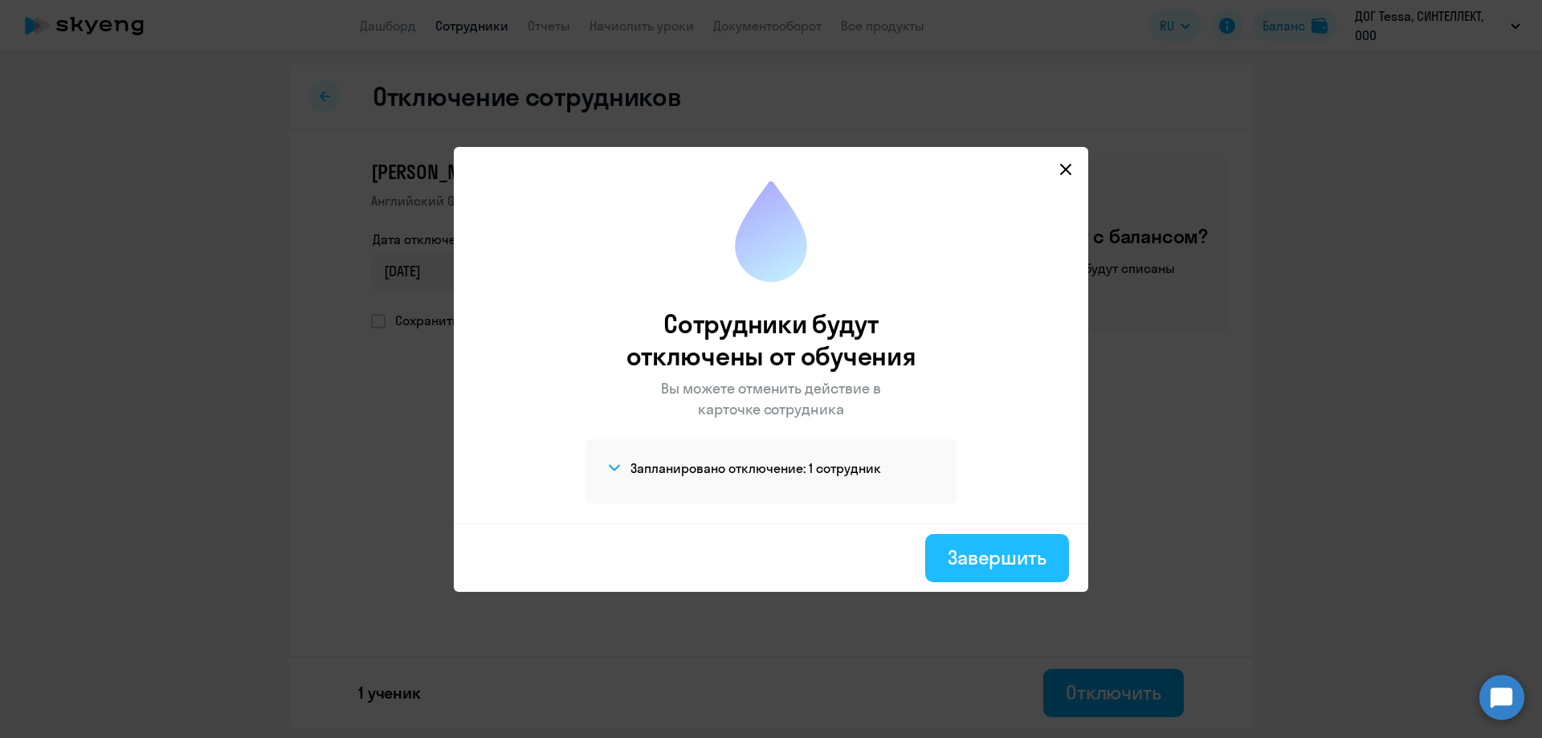
click at [1018, 570] on button "Завершить" at bounding box center [997, 558] width 144 height 48
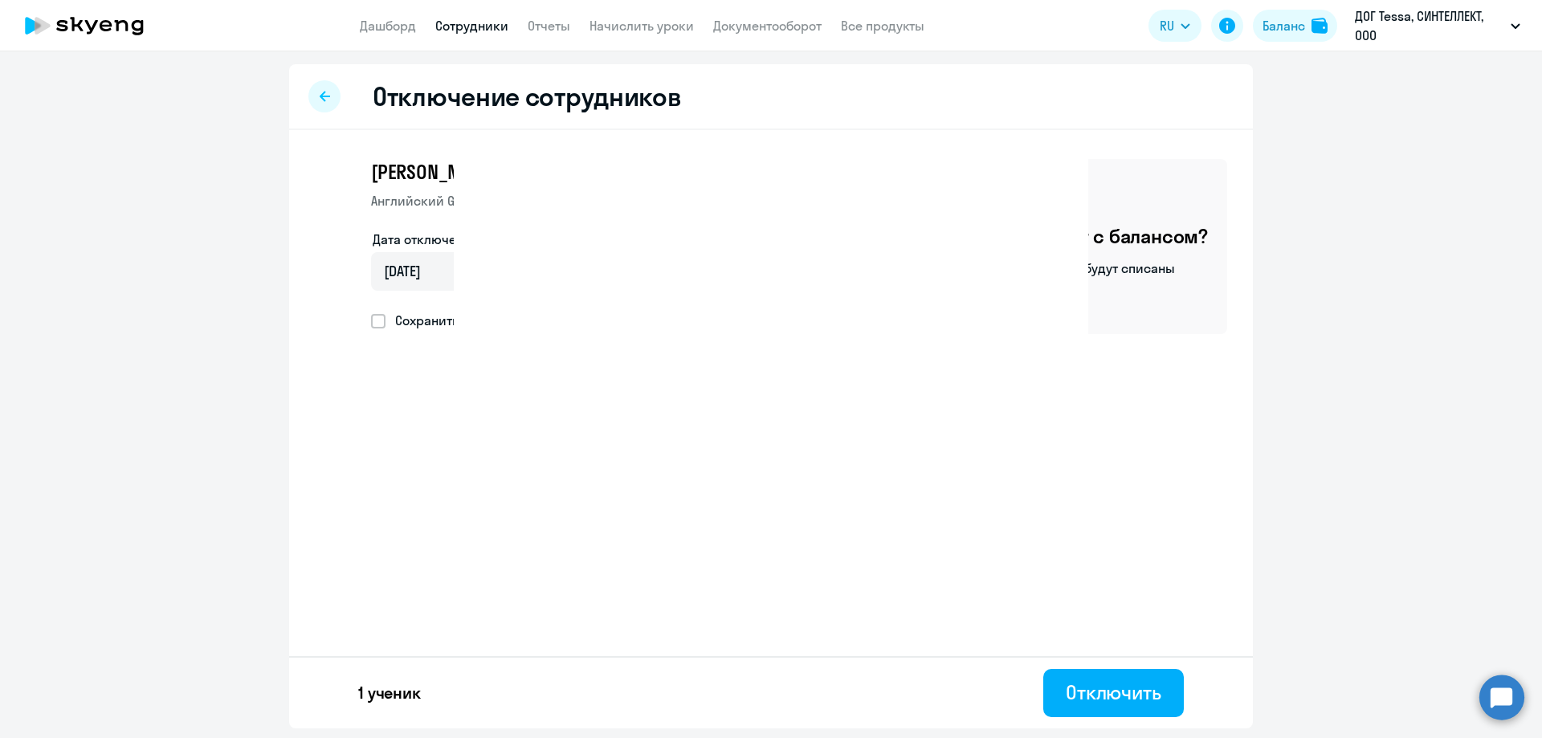
select select "30"
